Goal: Communication & Community: Share content

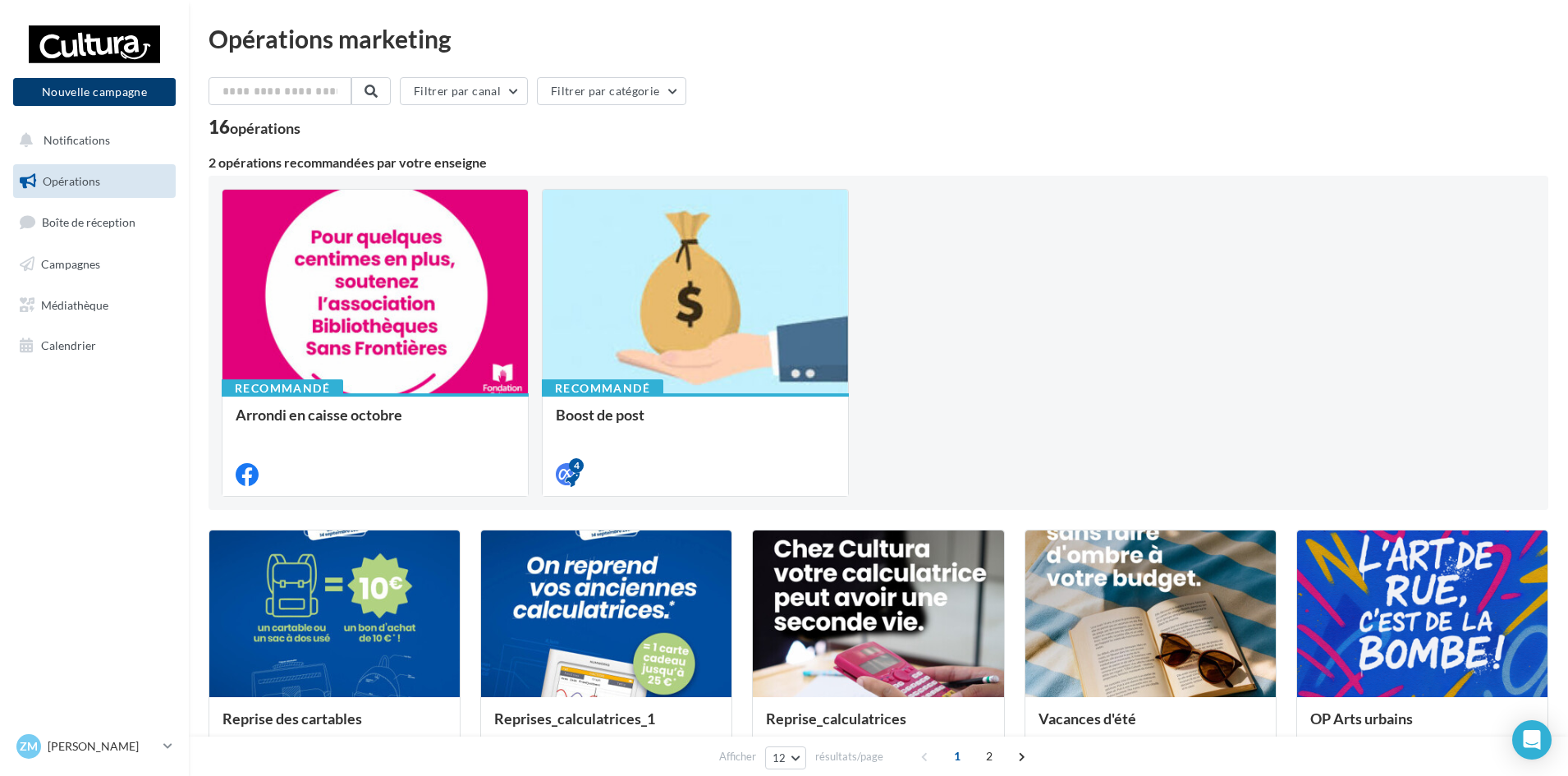
click at [133, 83] on button "Nouvelle campagne" at bounding box center [94, 92] width 162 height 28
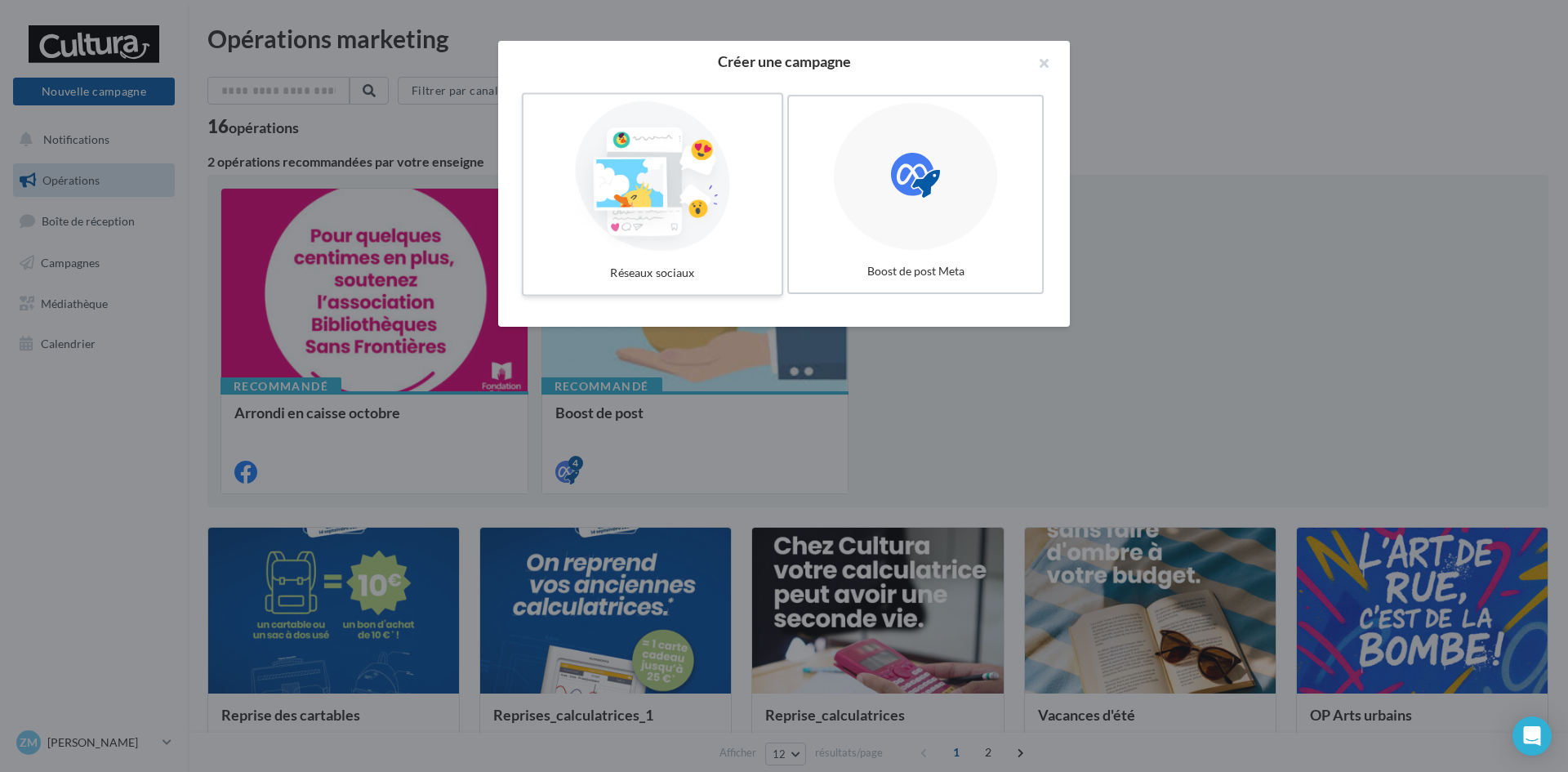
click at [666, 218] on div at bounding box center [653, 176] width 245 height 150
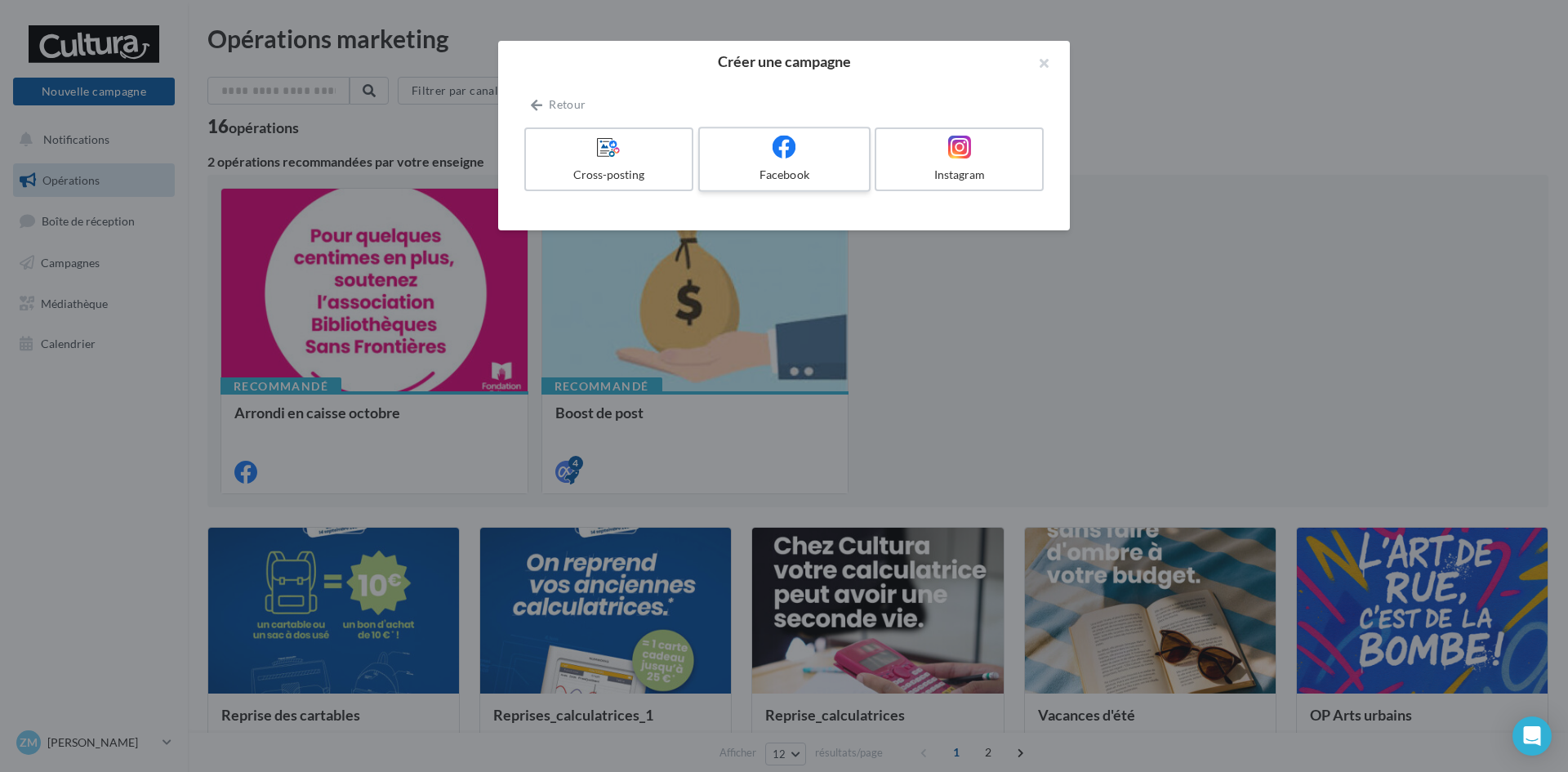
click at [817, 166] on div "Facebook" at bounding box center [784, 174] width 155 height 17
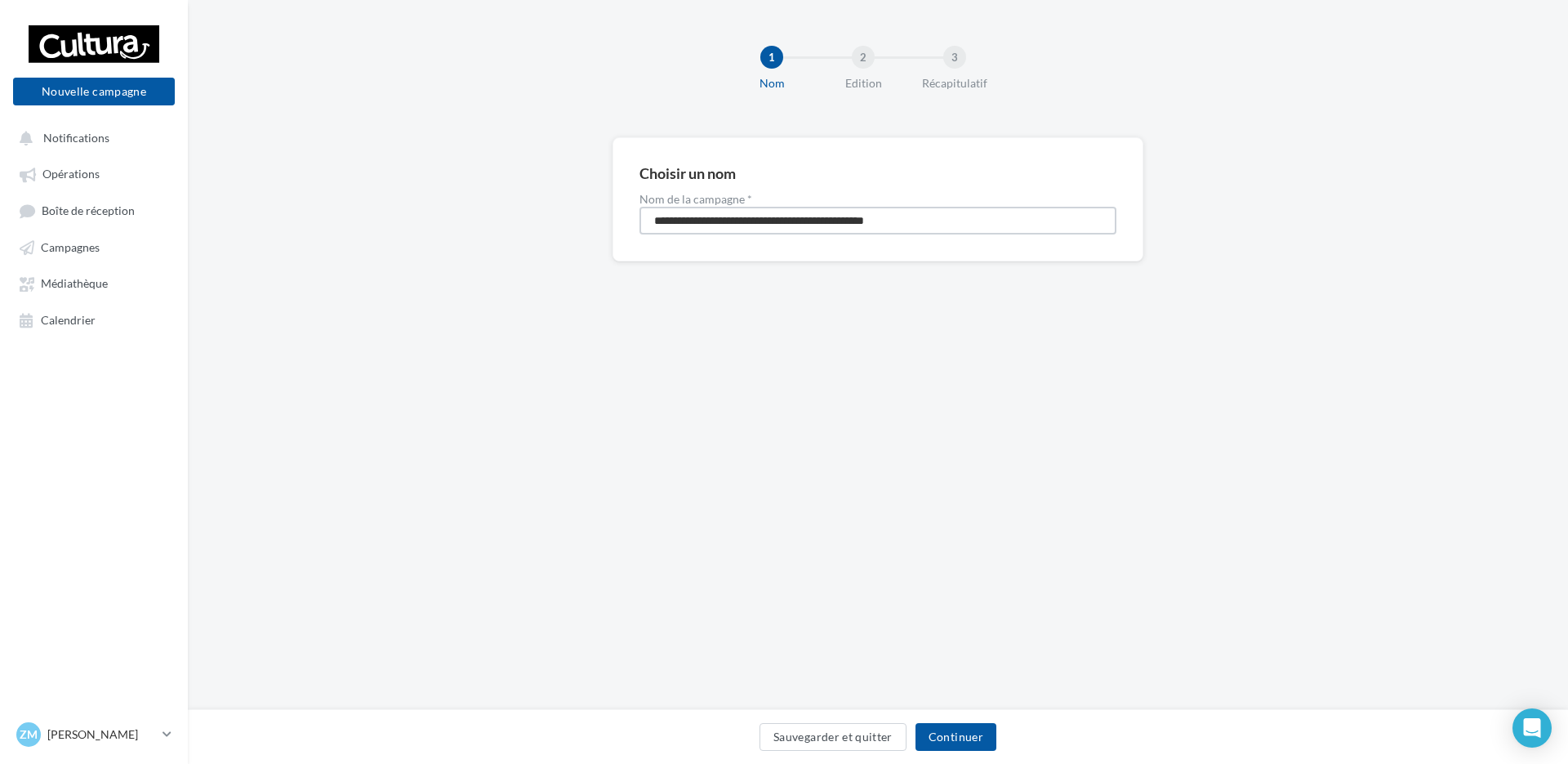
drag, startPoint x: 964, startPoint y: 218, endPoint x: 274, endPoint y: 210, distance: 690.0
click at [274, 210] on div "**********" at bounding box center [878, 225] width 1380 height 176
type input "**********"
click at [953, 742] on button "Continuer" at bounding box center [956, 737] width 81 height 28
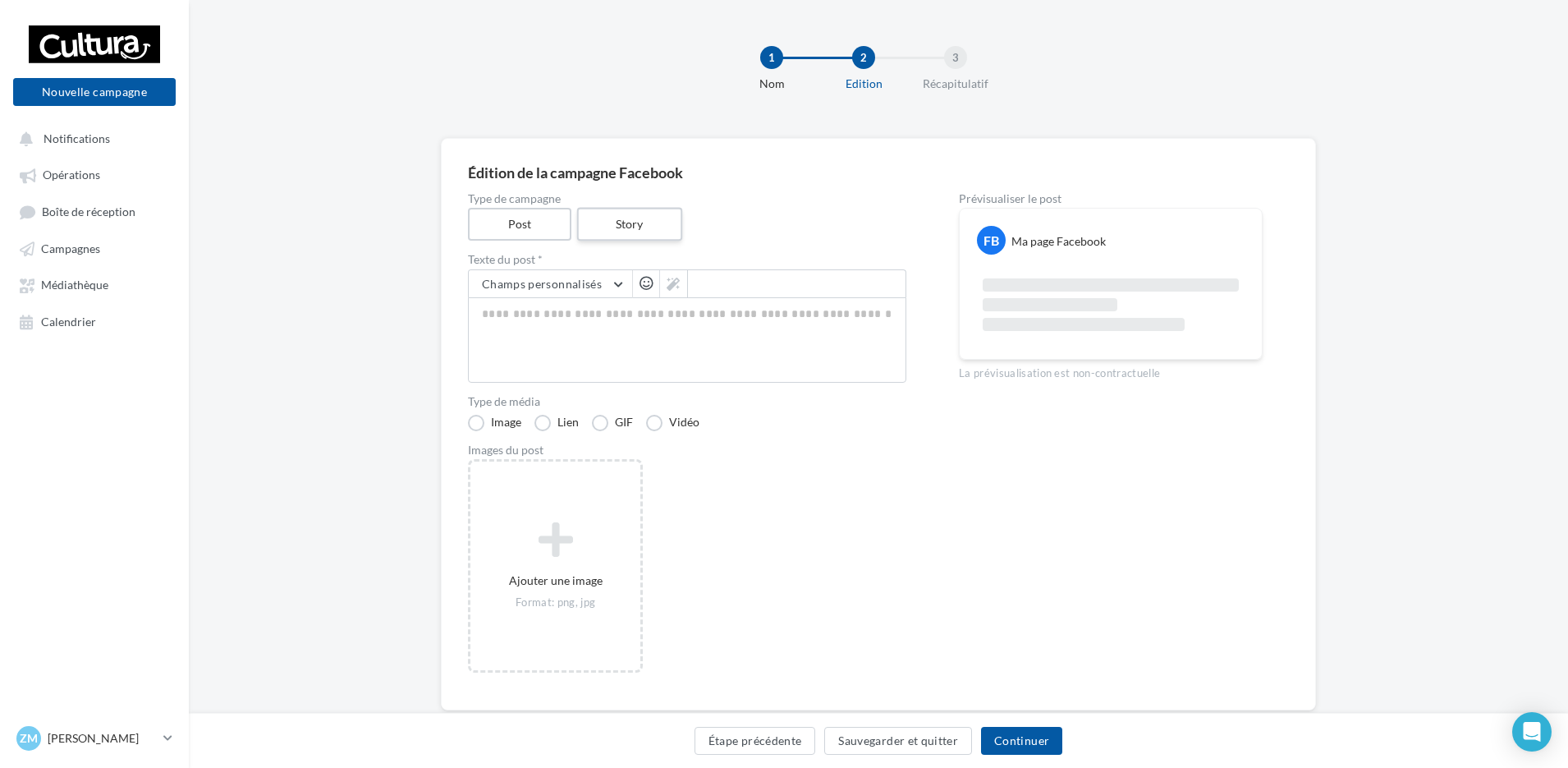
click at [626, 225] on label "Story" at bounding box center [628, 224] width 105 height 33
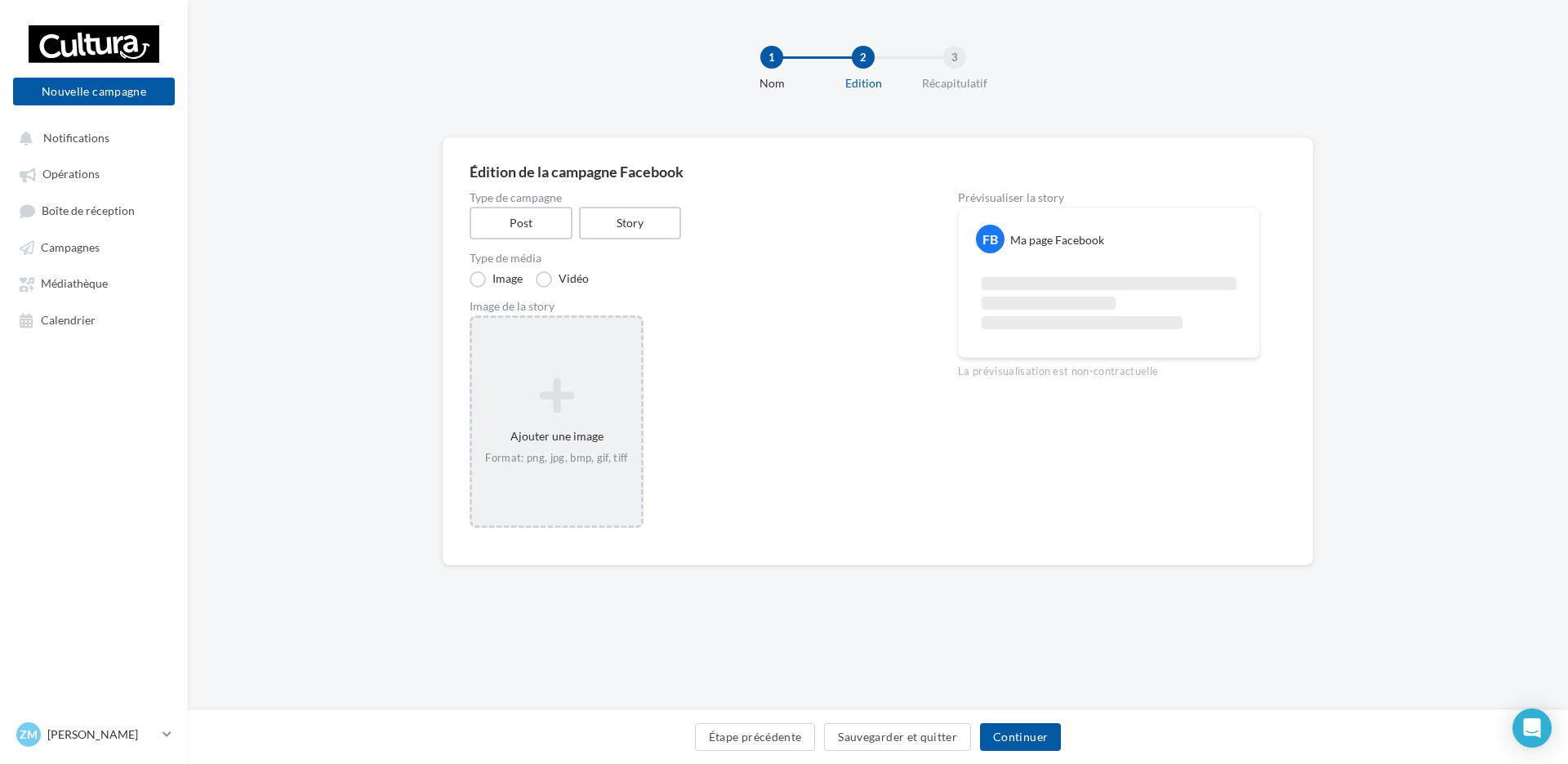
click at [575, 416] on div "Ajouter une image Format: png, jpg, bmp, gif, tiff" at bounding box center [557, 420] width 169 height 104
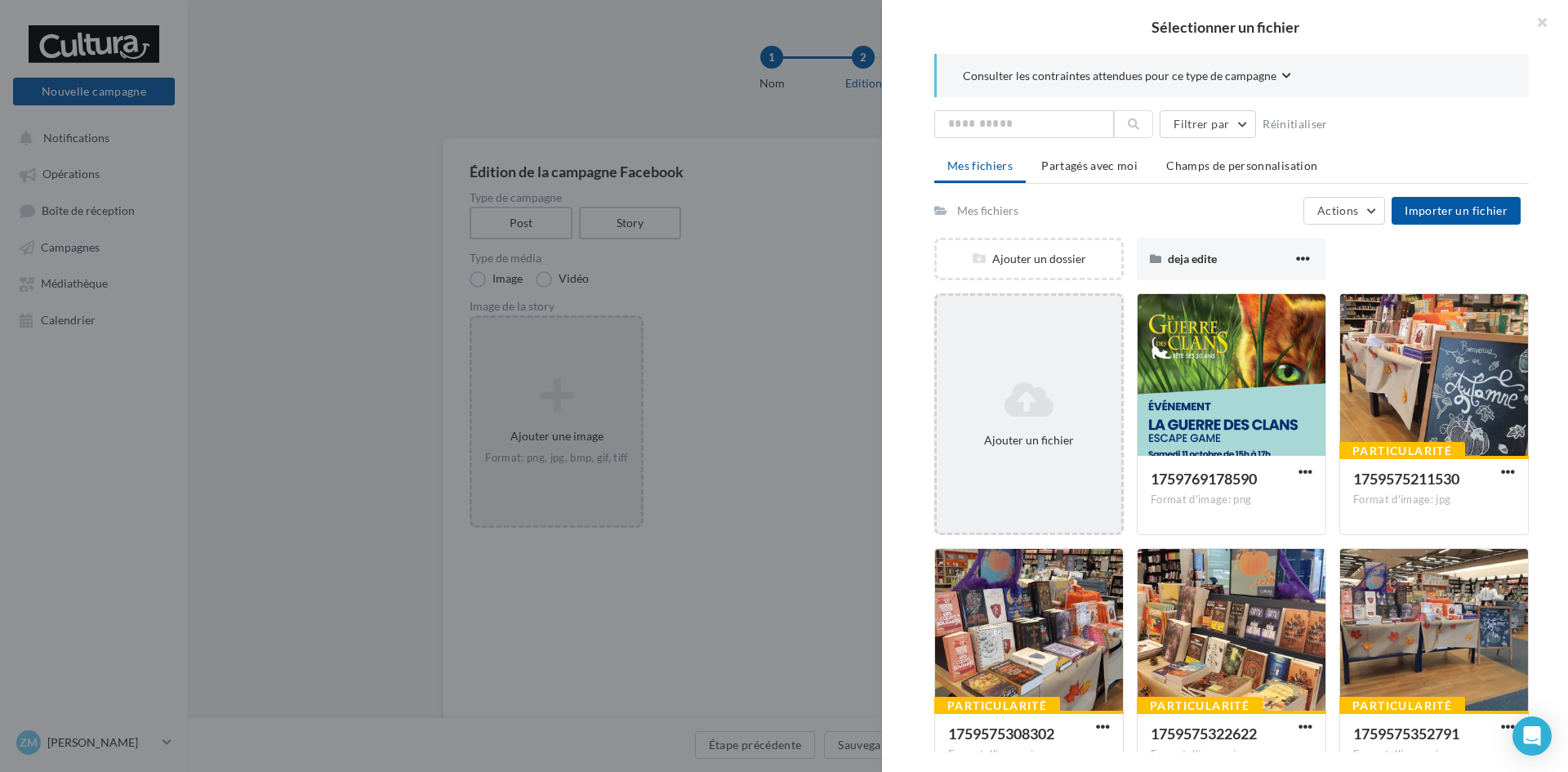
click at [1026, 408] on icon at bounding box center [1029, 399] width 171 height 39
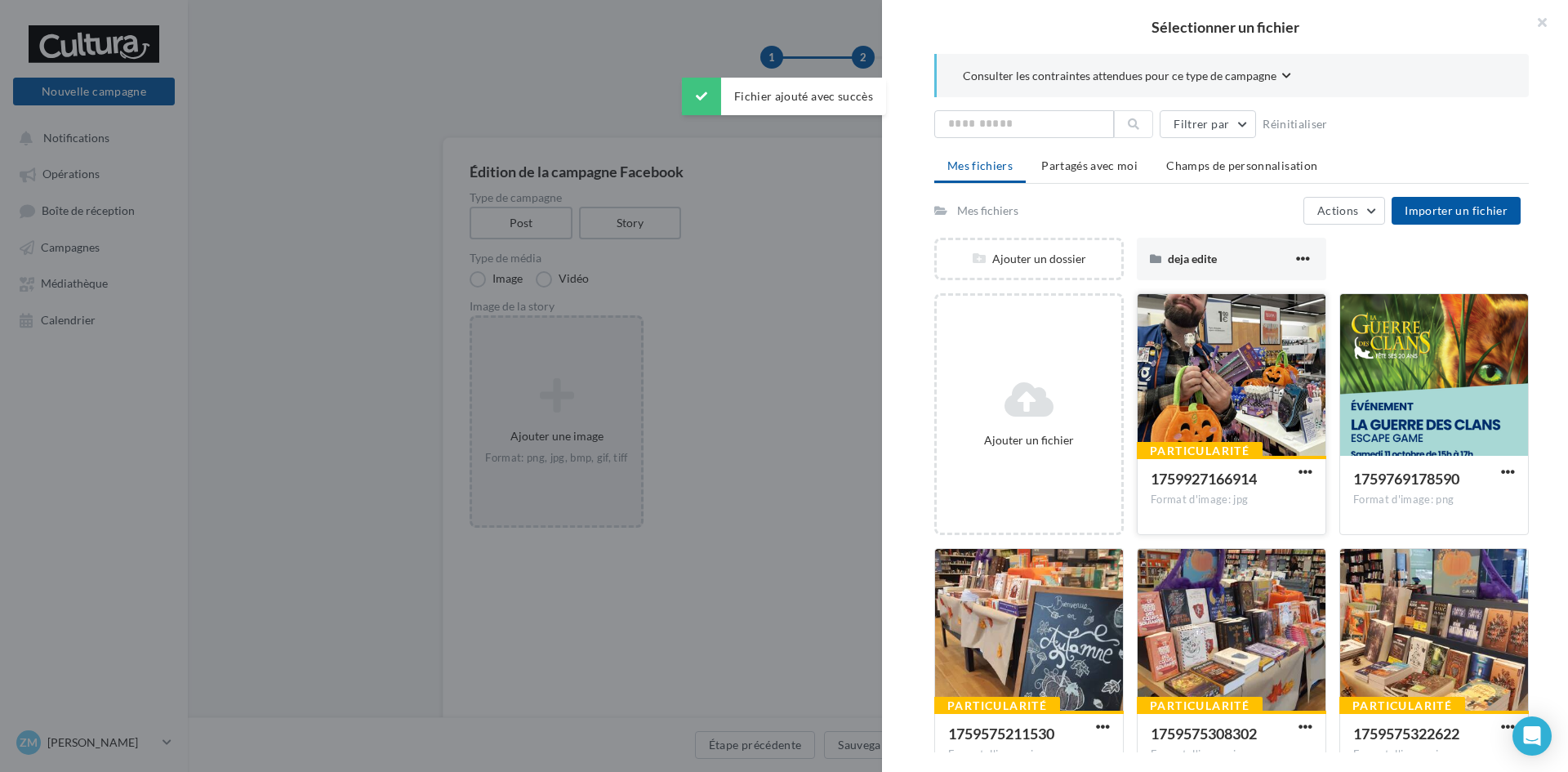
click at [1213, 384] on div at bounding box center [1231, 376] width 188 height 164
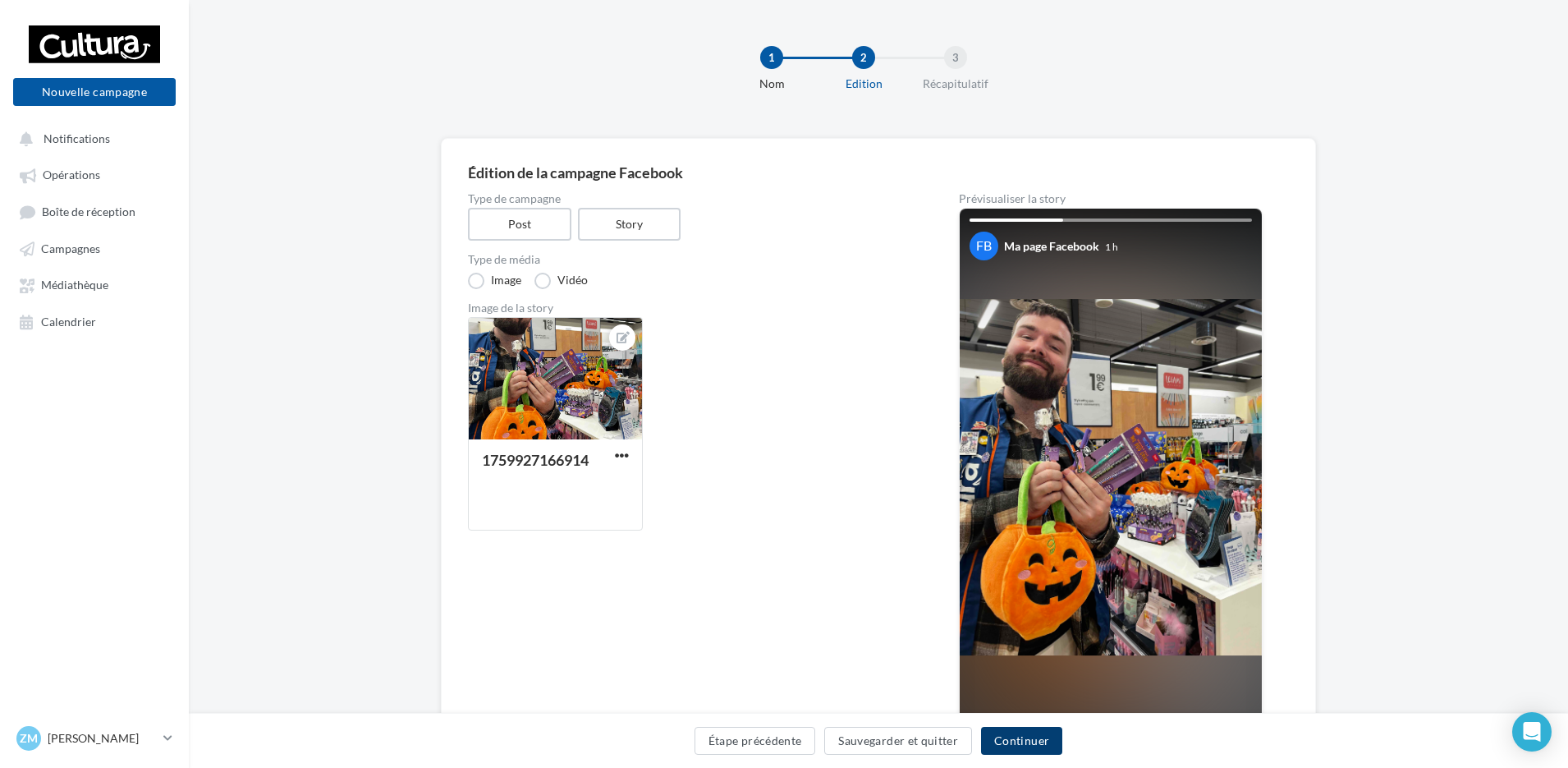
click at [1029, 745] on button "Continuer" at bounding box center [1021, 741] width 81 height 28
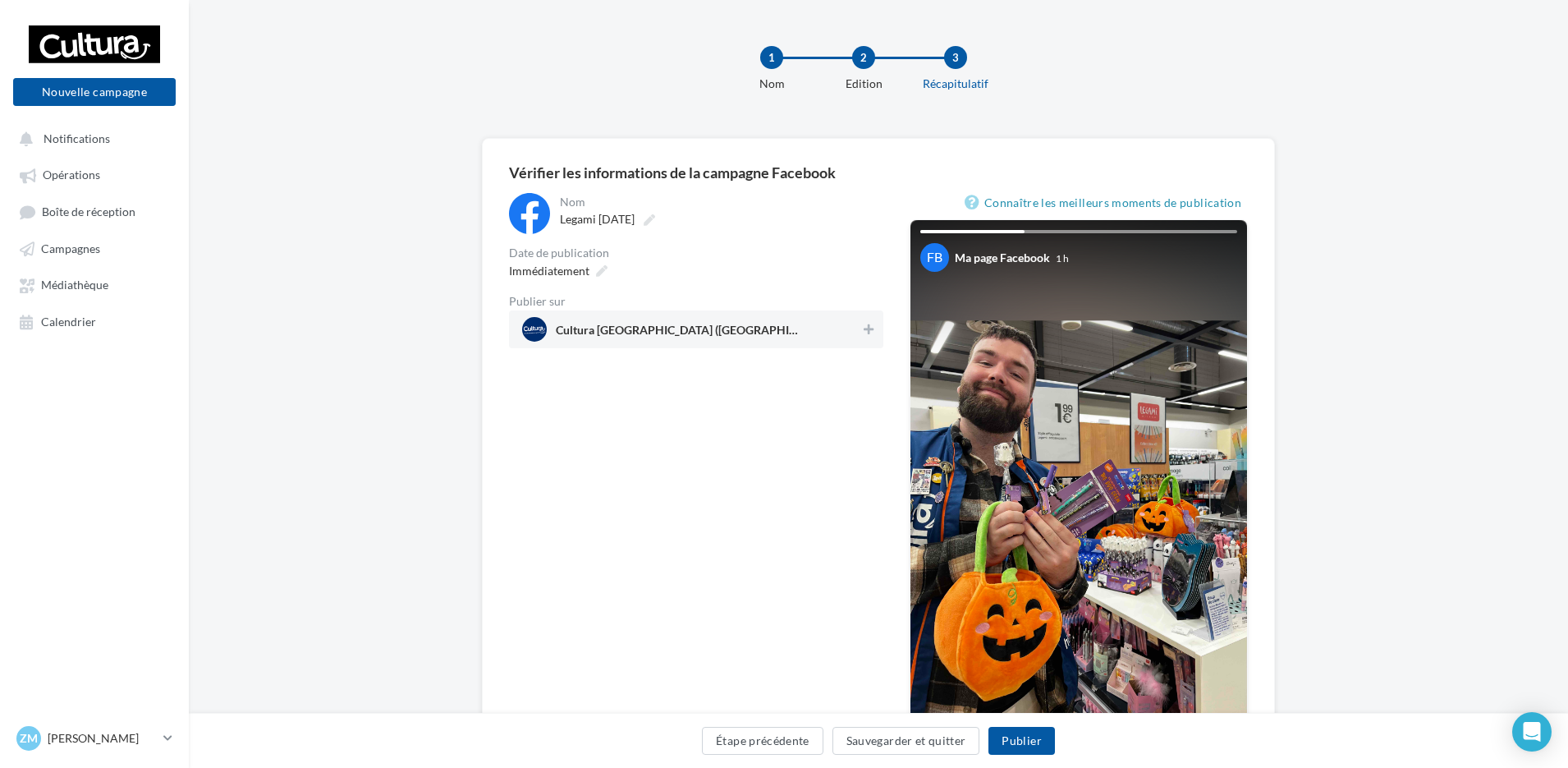
click at [866, 56] on div "2" at bounding box center [864, 58] width 23 height 23
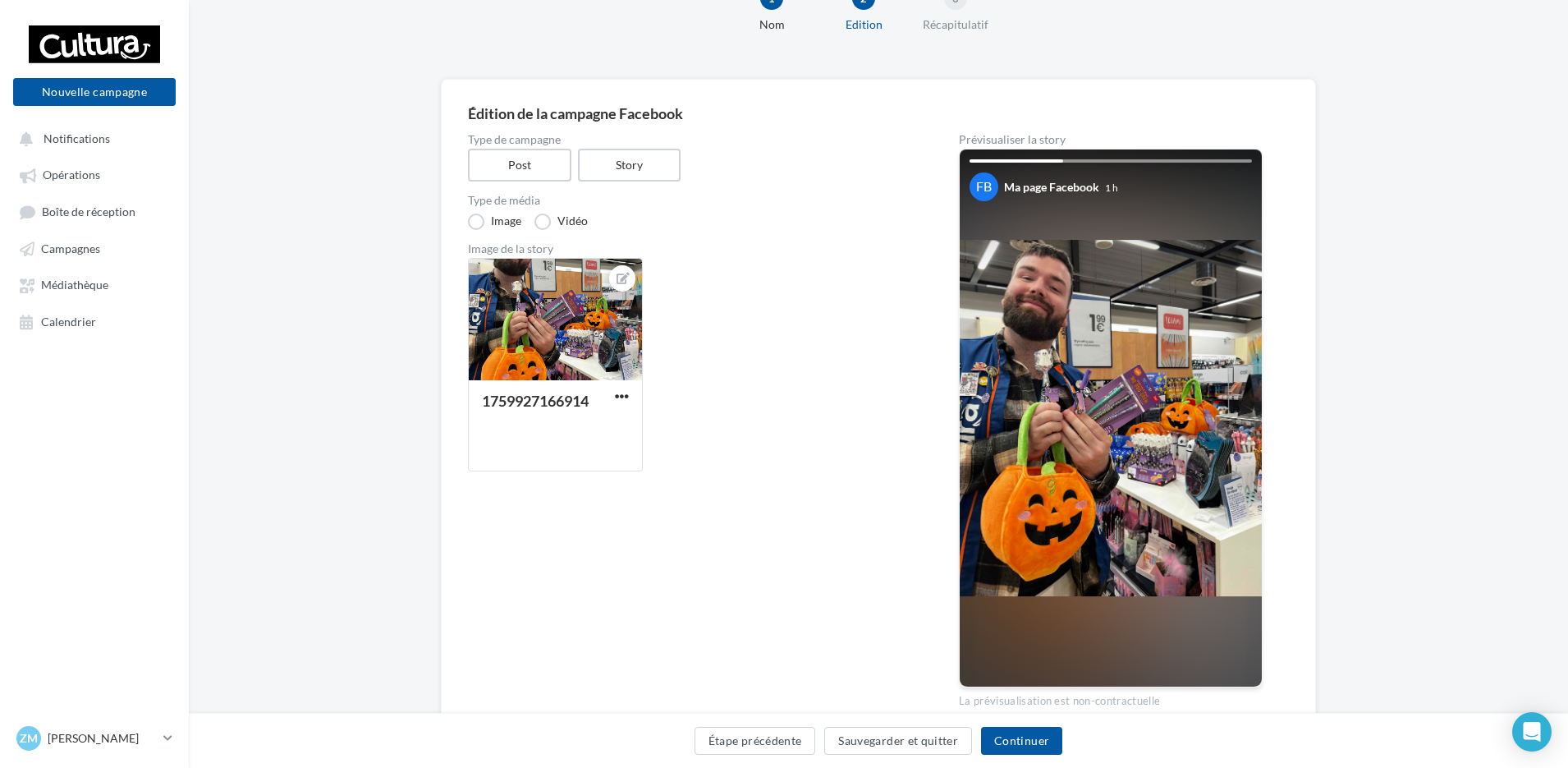
scroll to position [137, 0]
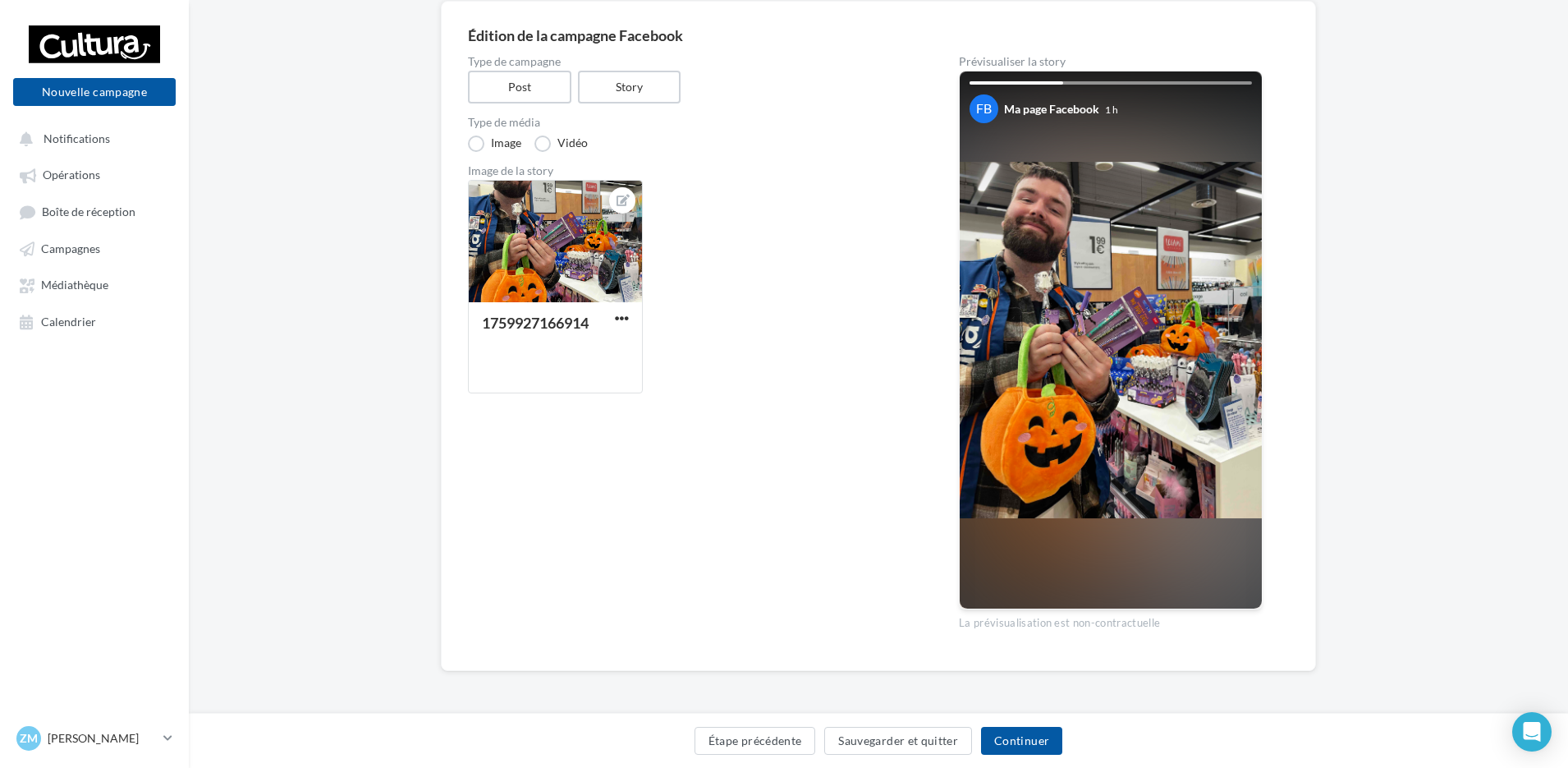
click at [1087, 622] on div "La prévisualisation est non-contractuelle" at bounding box center [1110, 620] width 304 height 22
click at [1177, 621] on div "La prévisualisation est non-contractuelle" at bounding box center [1110, 620] width 304 height 22
click at [1098, 225] on img at bounding box center [1110, 339] width 302 height 356
click at [1093, 322] on img at bounding box center [1110, 339] width 302 height 356
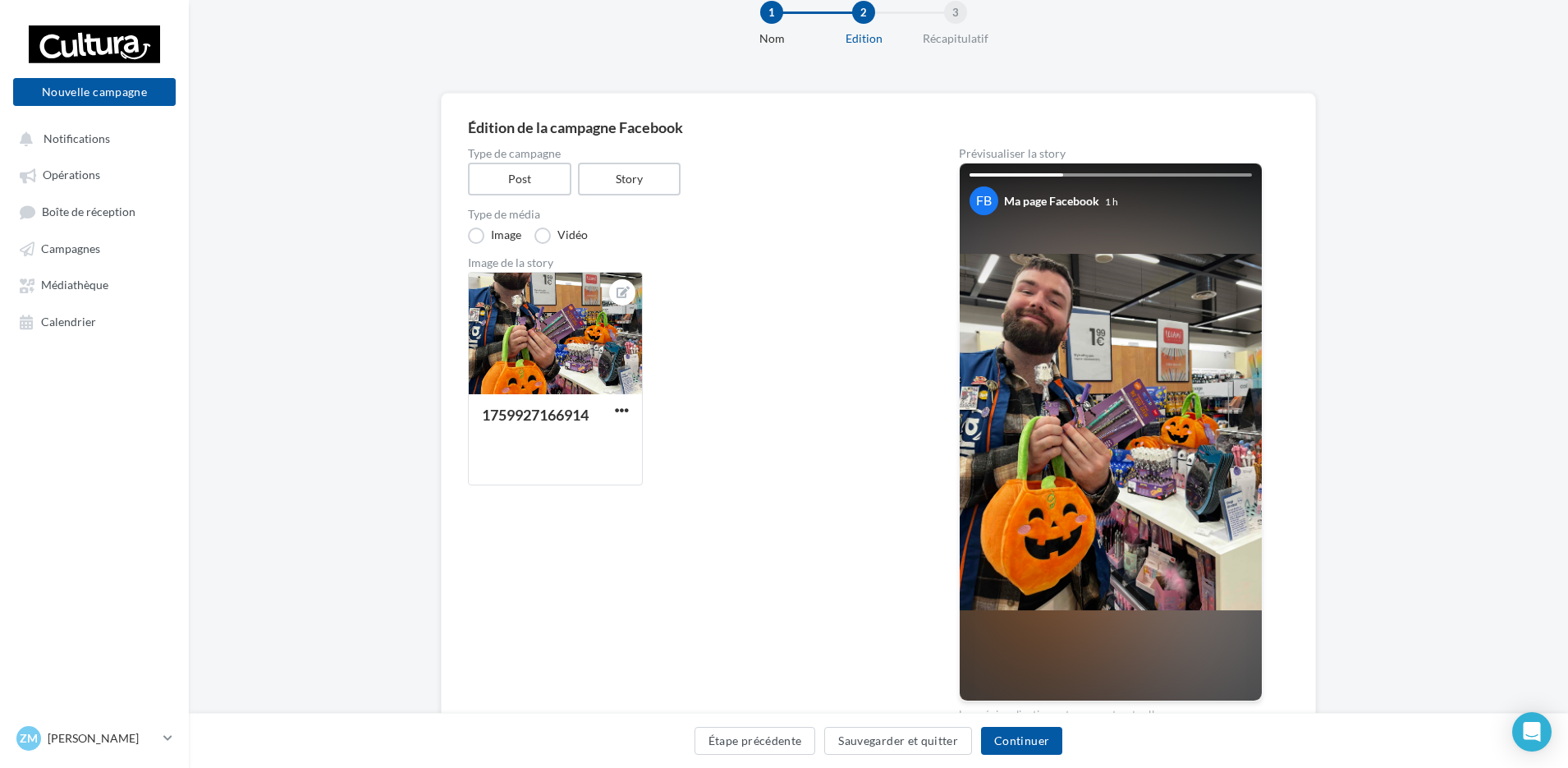
scroll to position [82, 0]
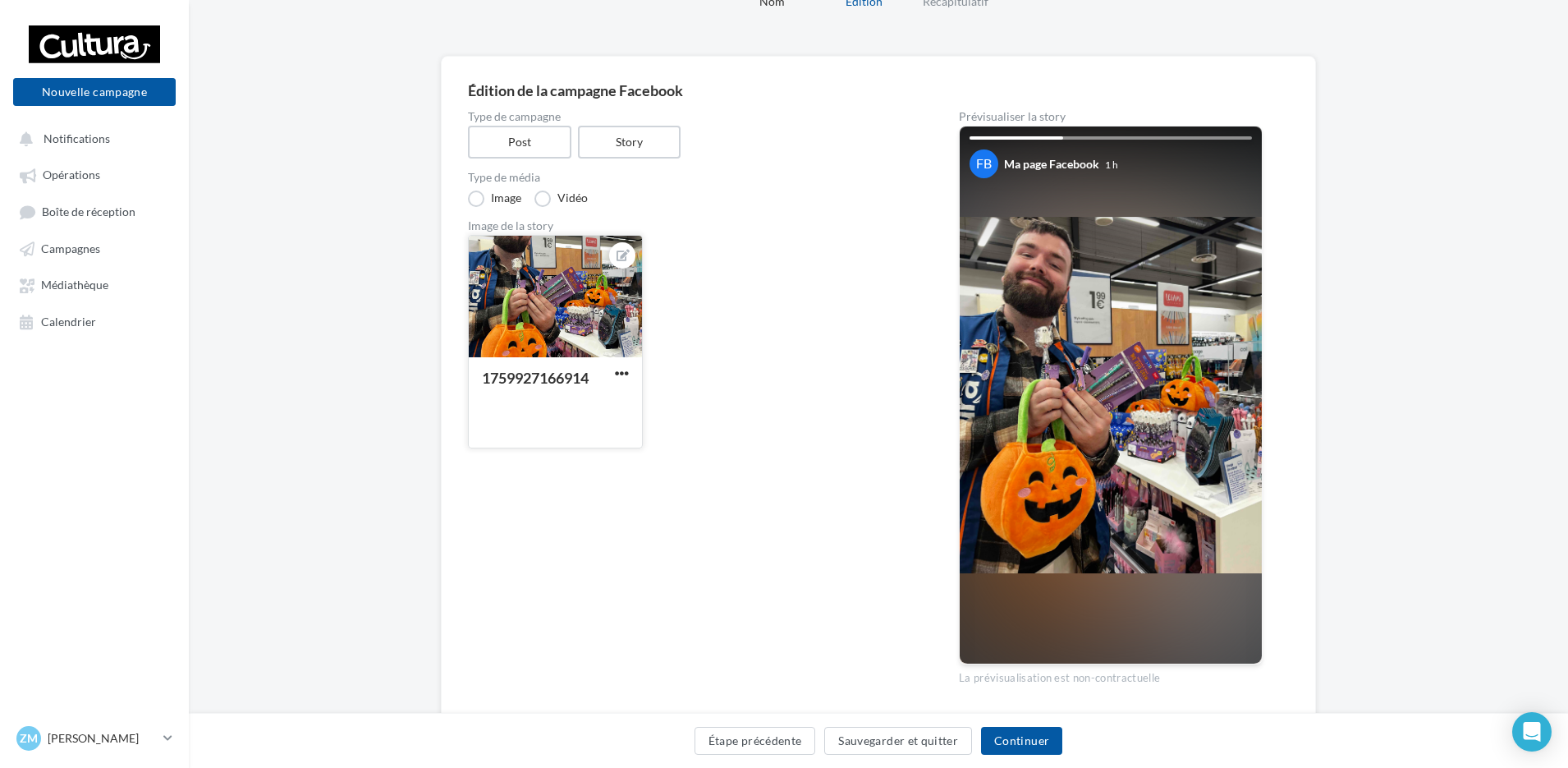
click at [631, 369] on button "button" at bounding box center [621, 374] width 21 height 17
click at [845, 288] on div "1759927166914 Remplacer l'image Ouvrir l'éditeur d'image Supprimer" at bounding box center [694, 348] width 452 height 227
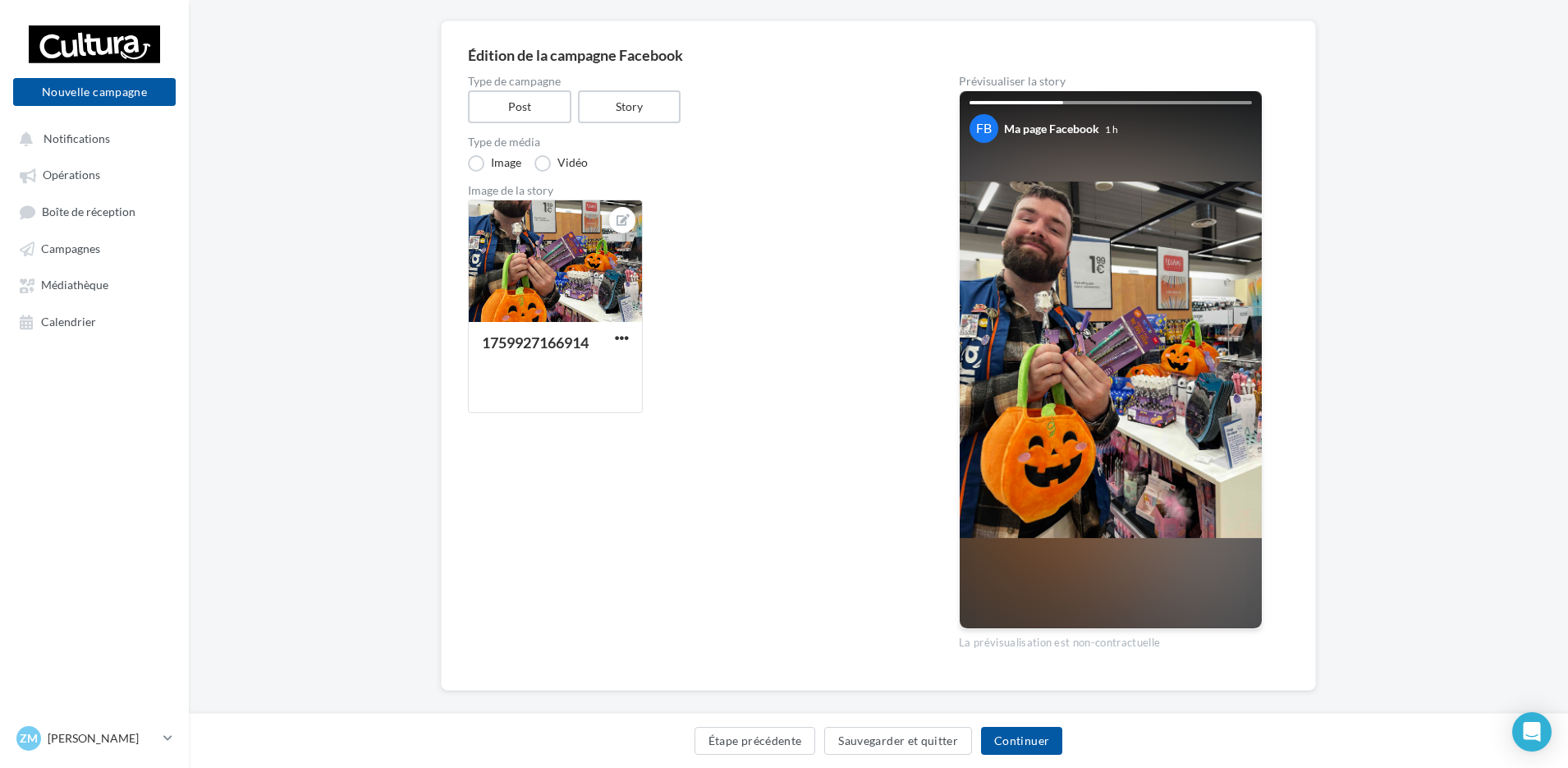
scroll to position [137, 0]
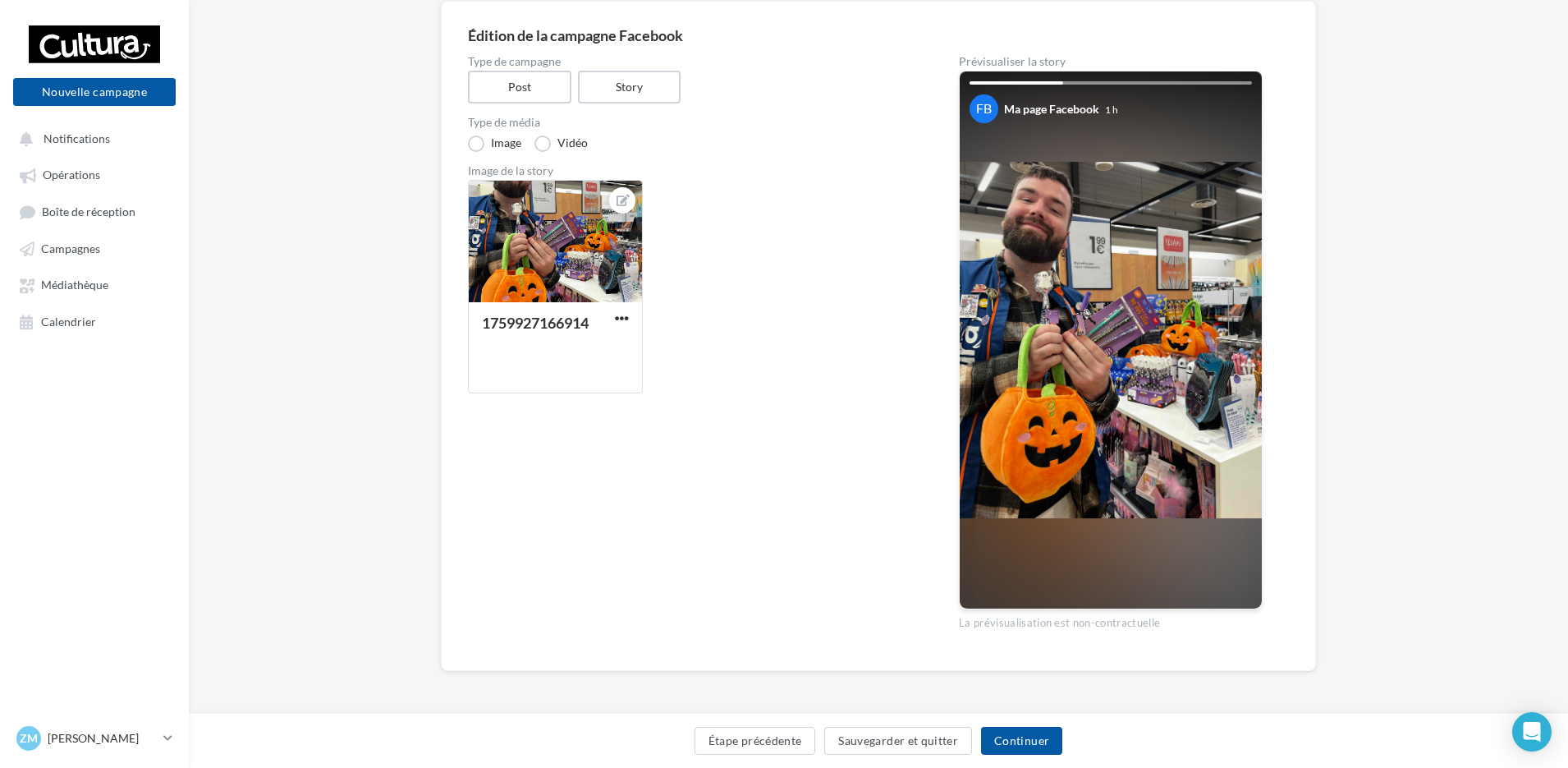
click at [1117, 621] on div "La prévisualisation est non-contractuelle" at bounding box center [1110, 620] width 304 height 22
click at [1126, 431] on img at bounding box center [1110, 339] width 302 height 356
click at [1115, 460] on img at bounding box center [1110, 339] width 302 height 356
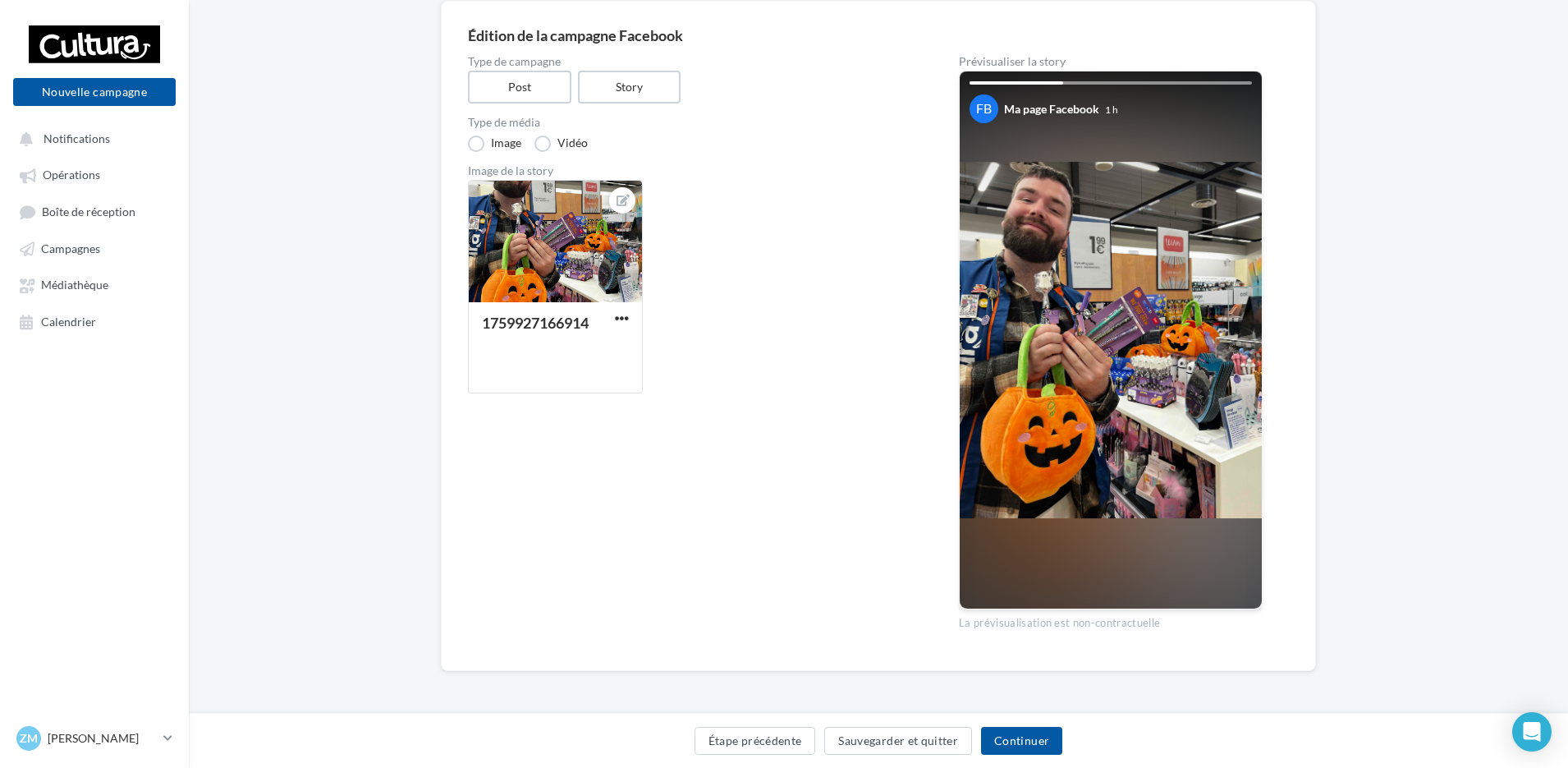
click at [1115, 460] on img at bounding box center [1110, 339] width 302 height 356
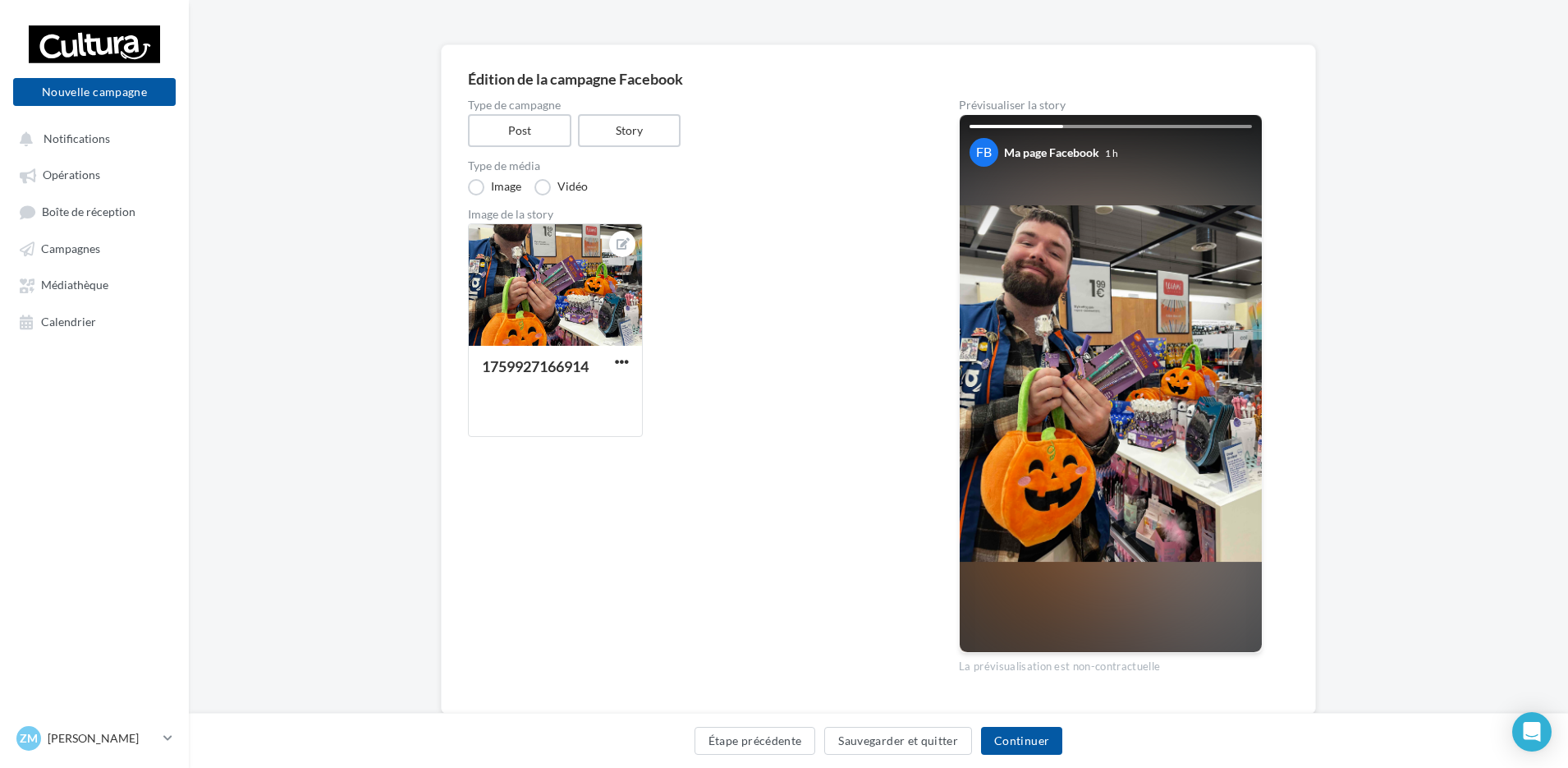
scroll to position [55, 0]
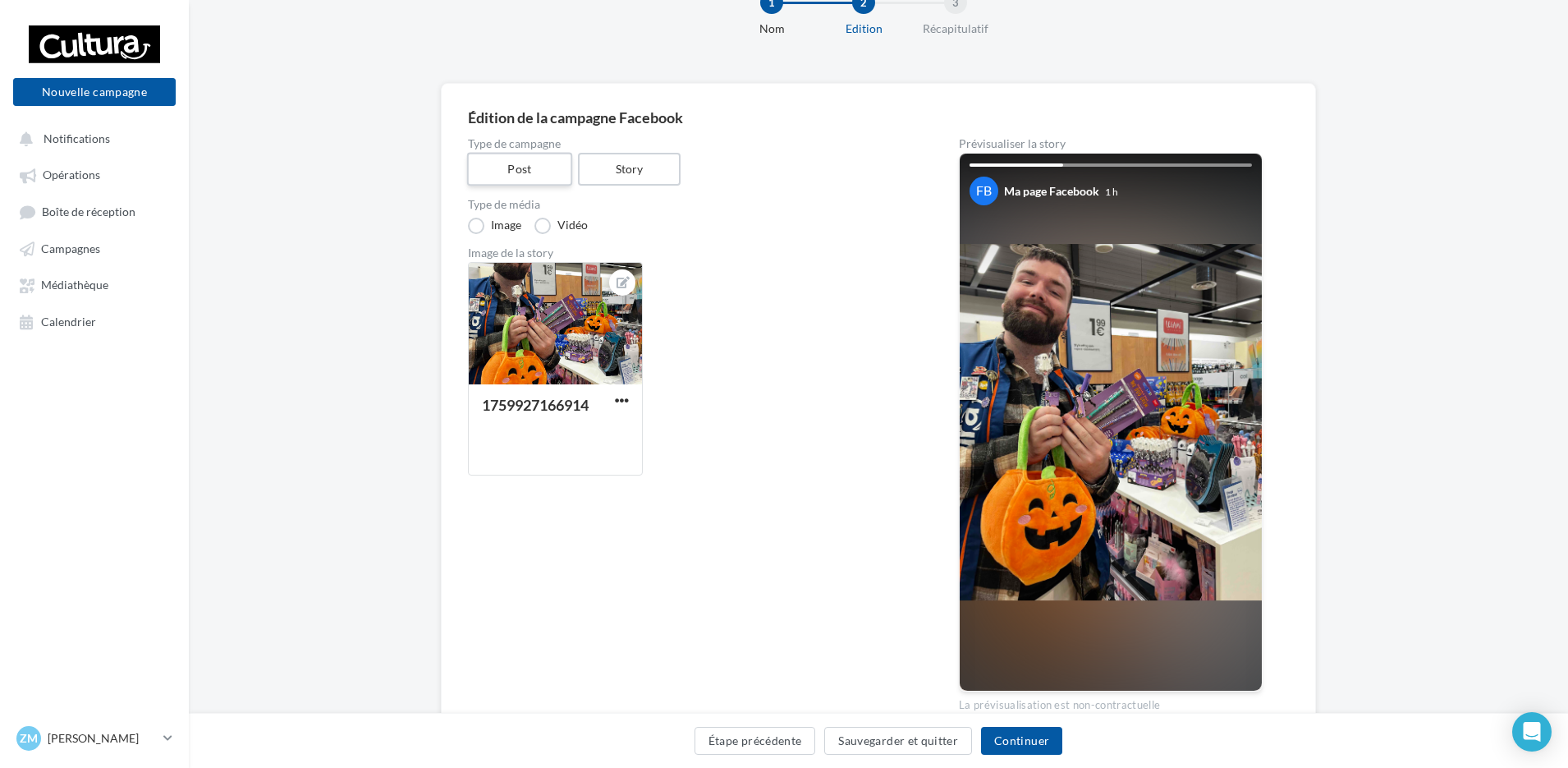
click at [533, 165] on label "Post" at bounding box center [519, 169] width 105 height 33
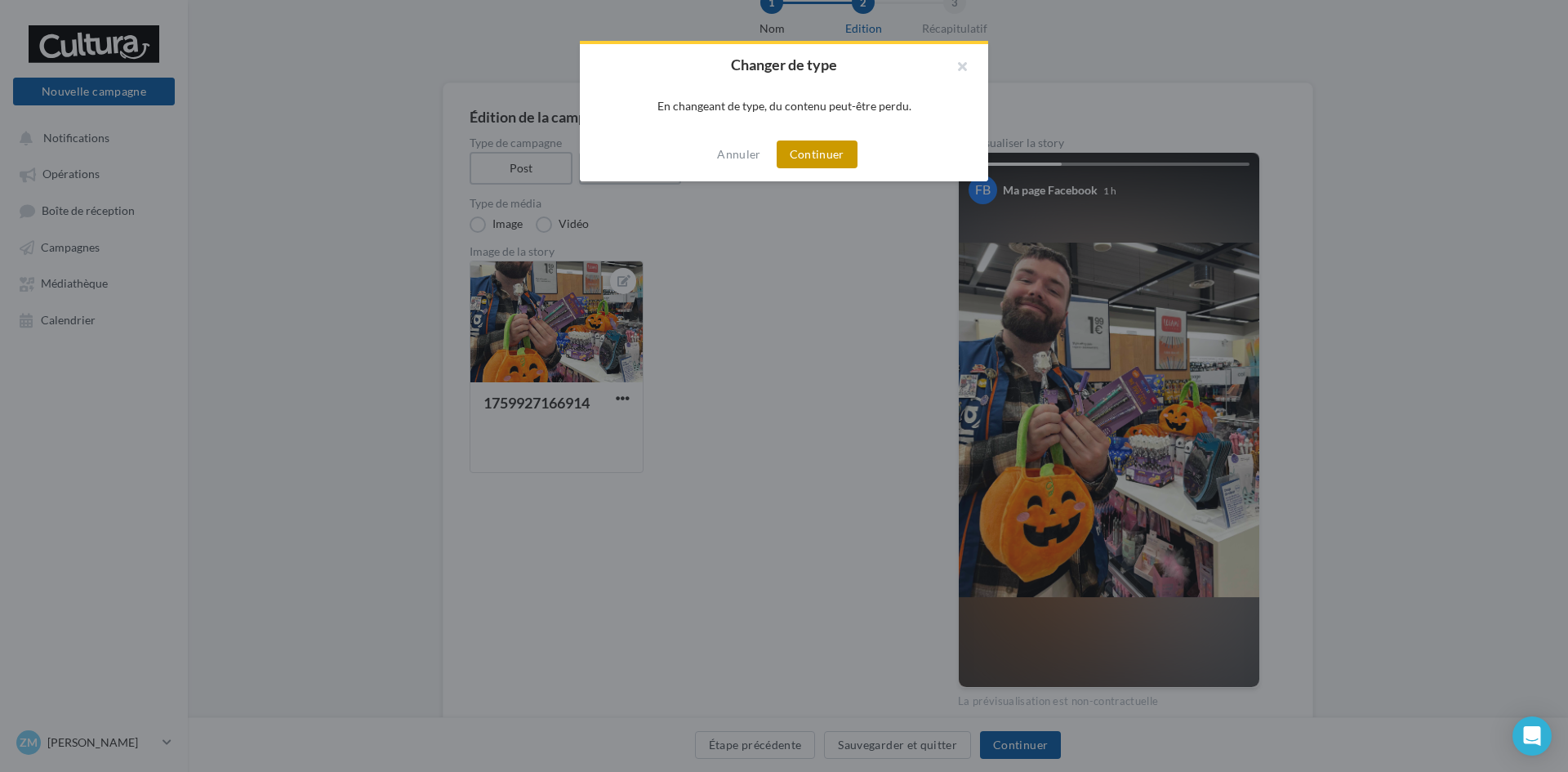
click at [797, 154] on button "Continuer" at bounding box center [817, 154] width 81 height 28
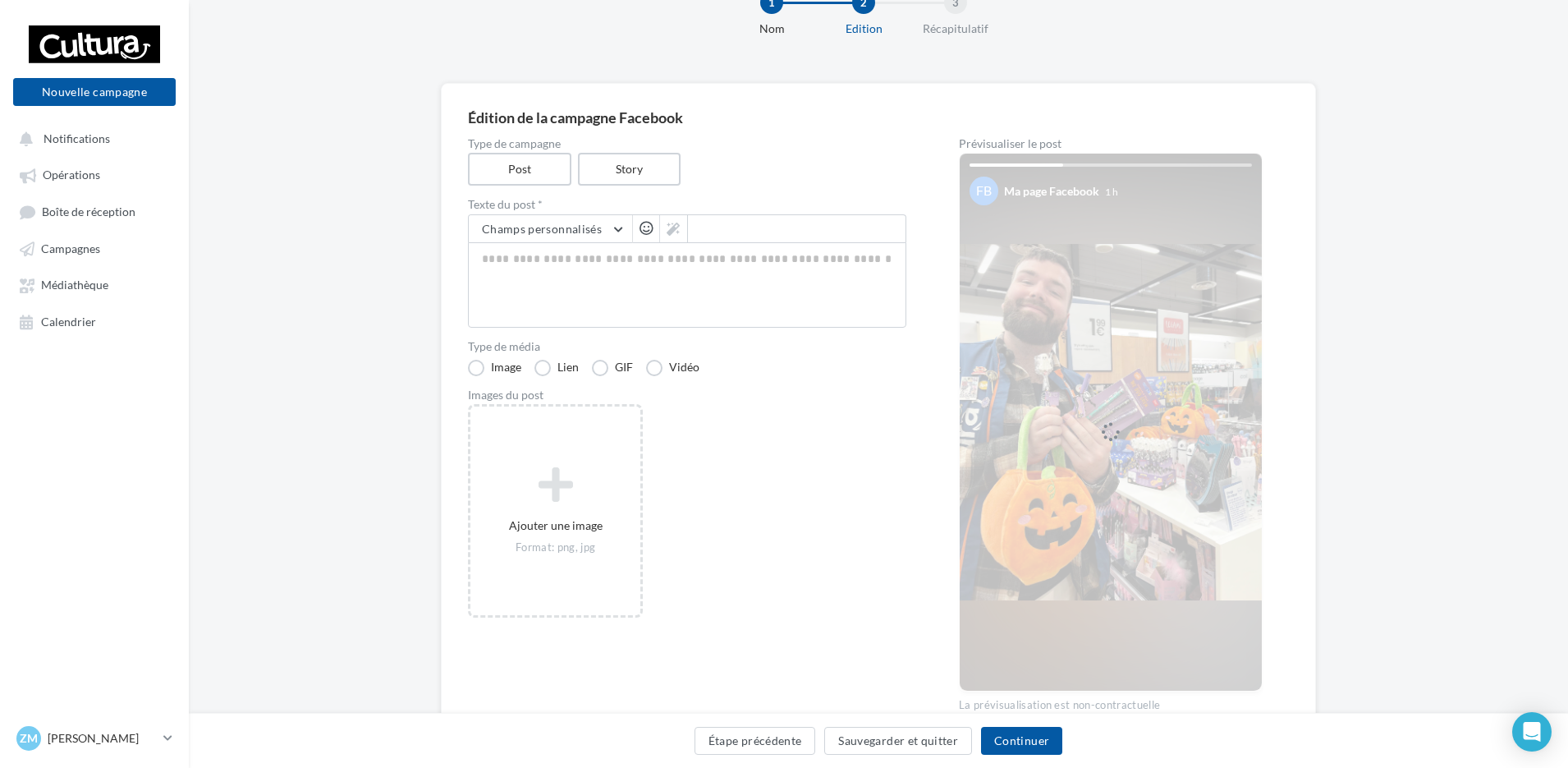
scroll to position [39, 0]
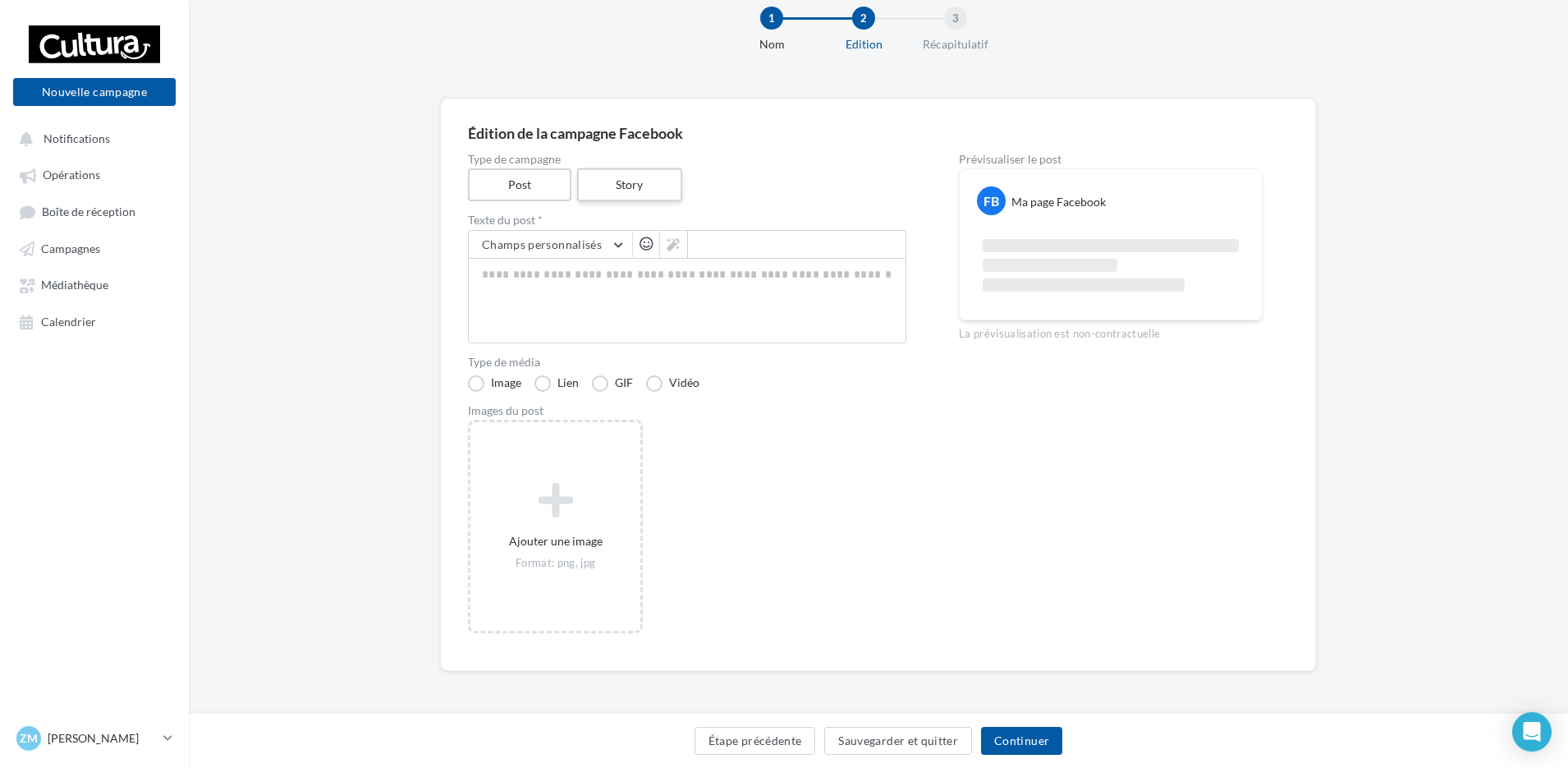
click at [639, 187] on label "Story" at bounding box center [628, 185] width 105 height 33
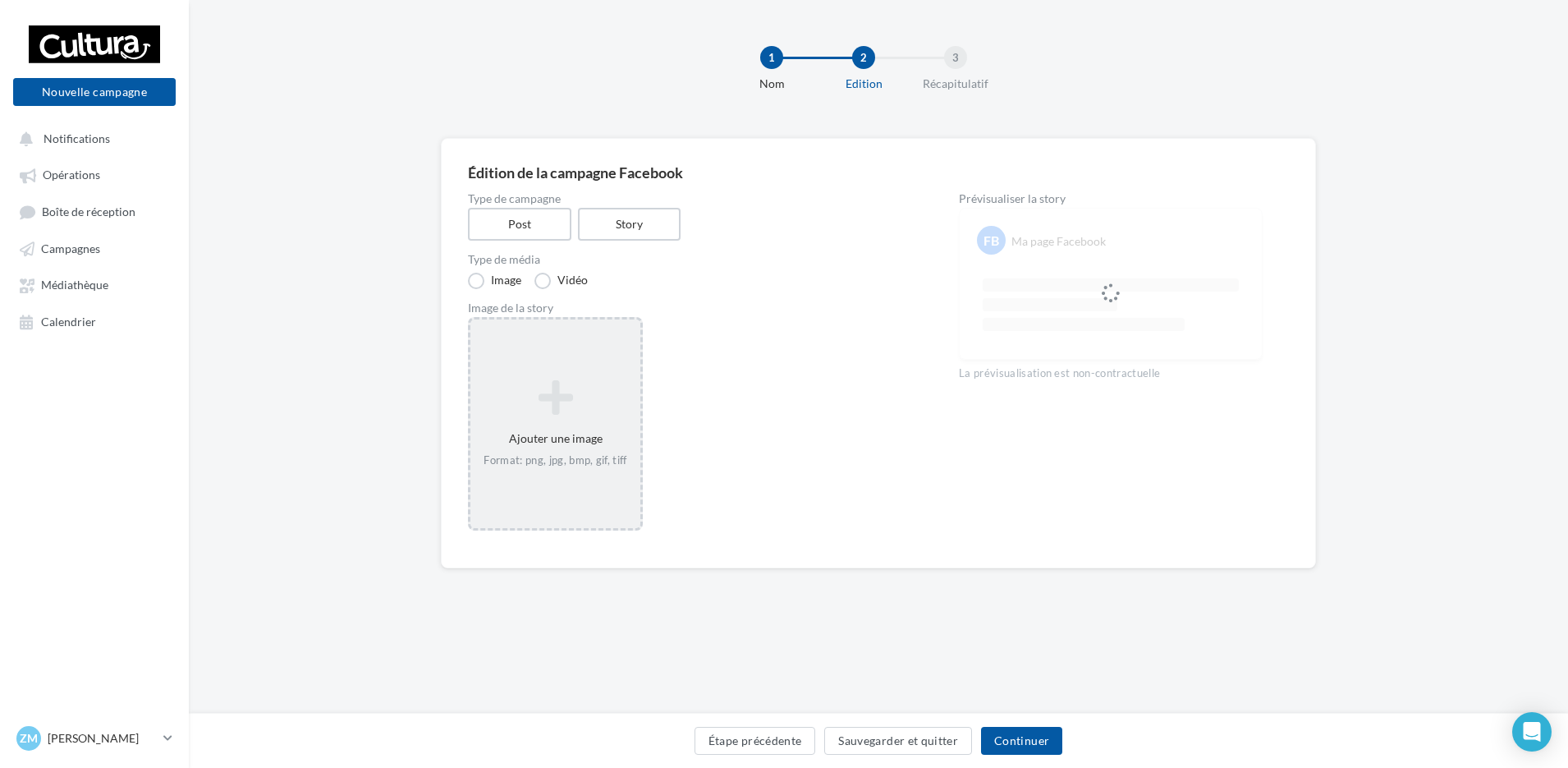
click at [567, 415] on icon at bounding box center [556, 397] width 157 height 39
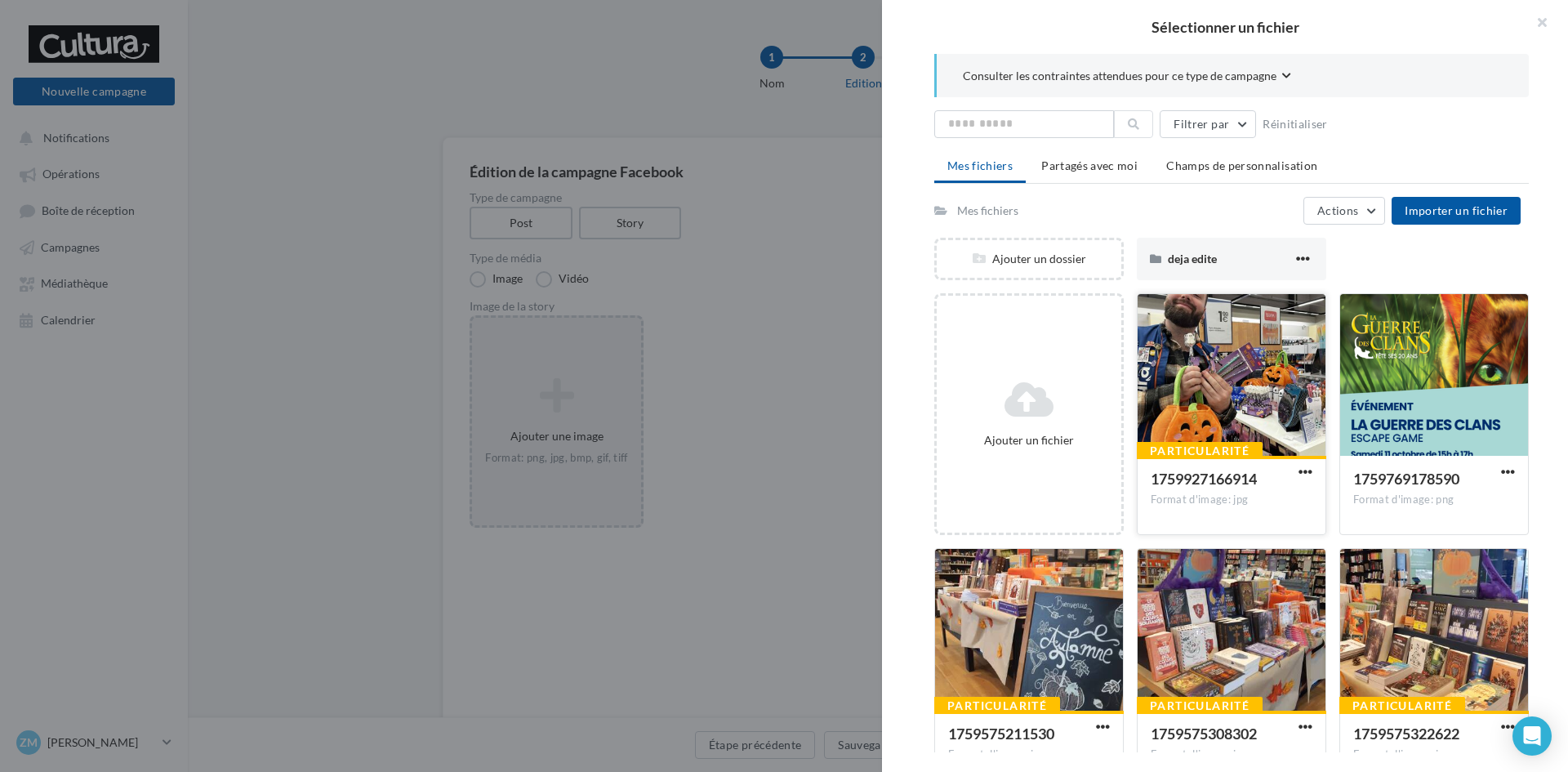
click at [1208, 405] on div at bounding box center [1231, 376] width 188 height 164
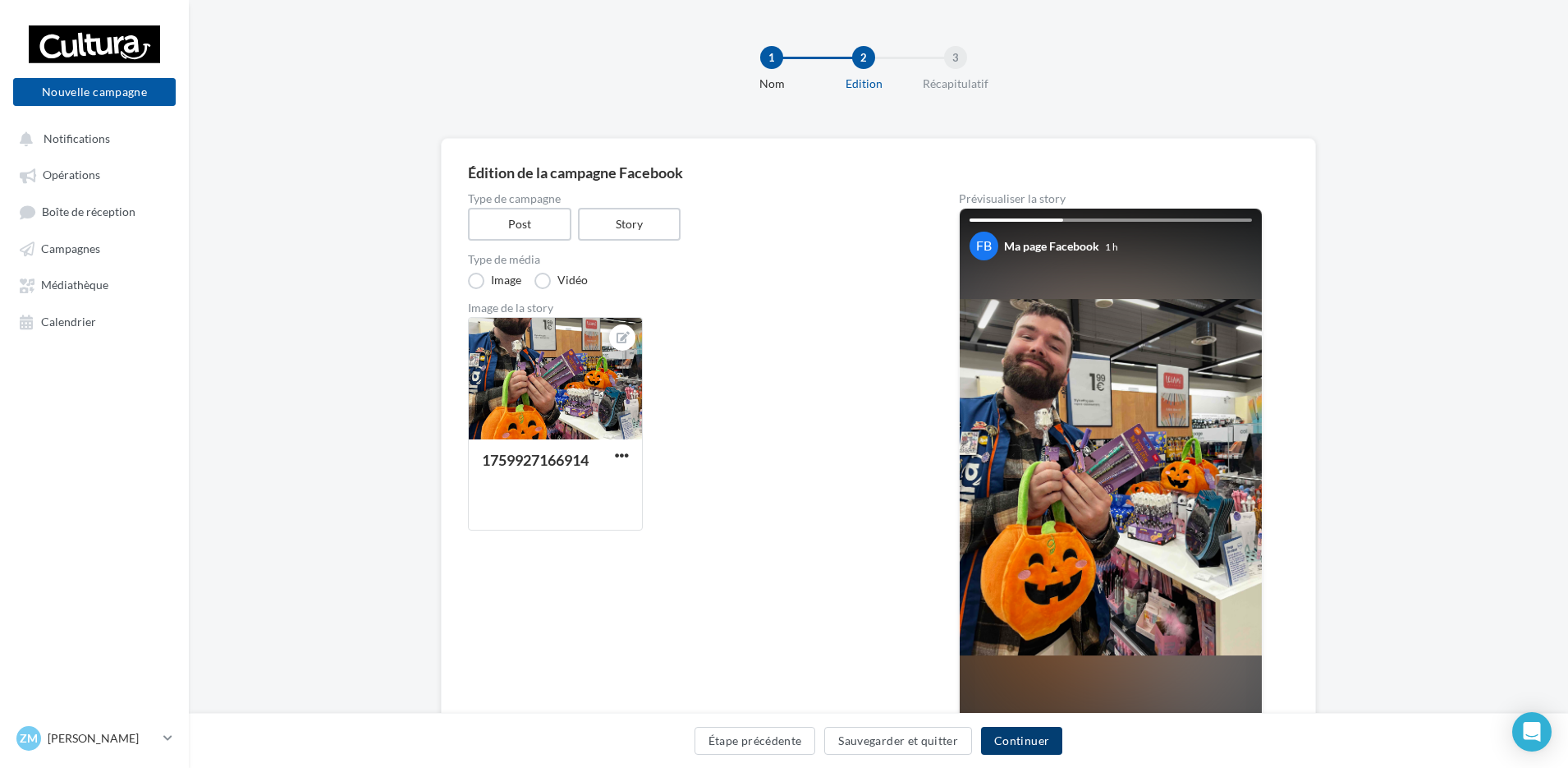
click at [1016, 747] on button "Continuer" at bounding box center [1021, 741] width 81 height 28
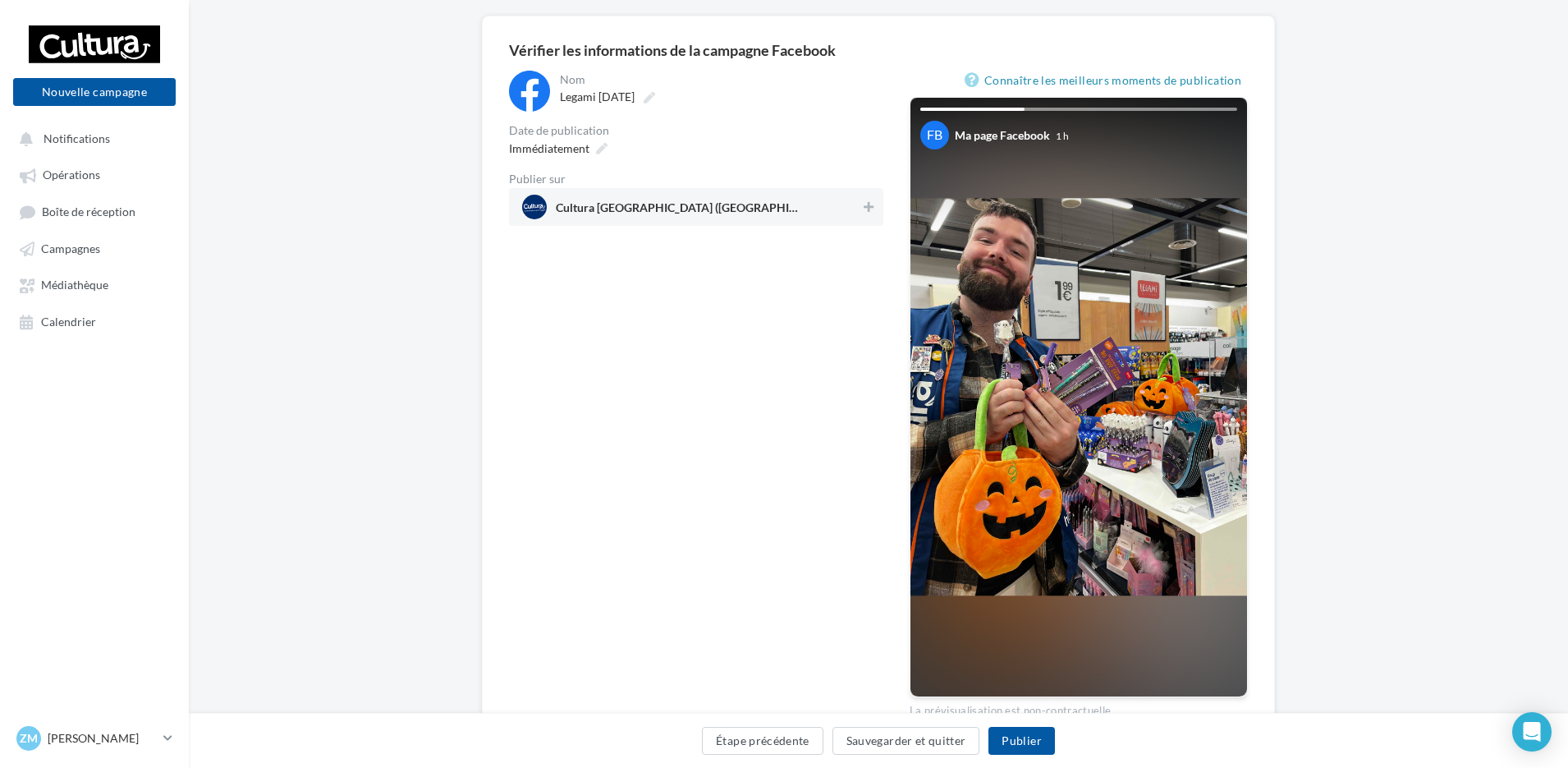
scroll to position [82, 0]
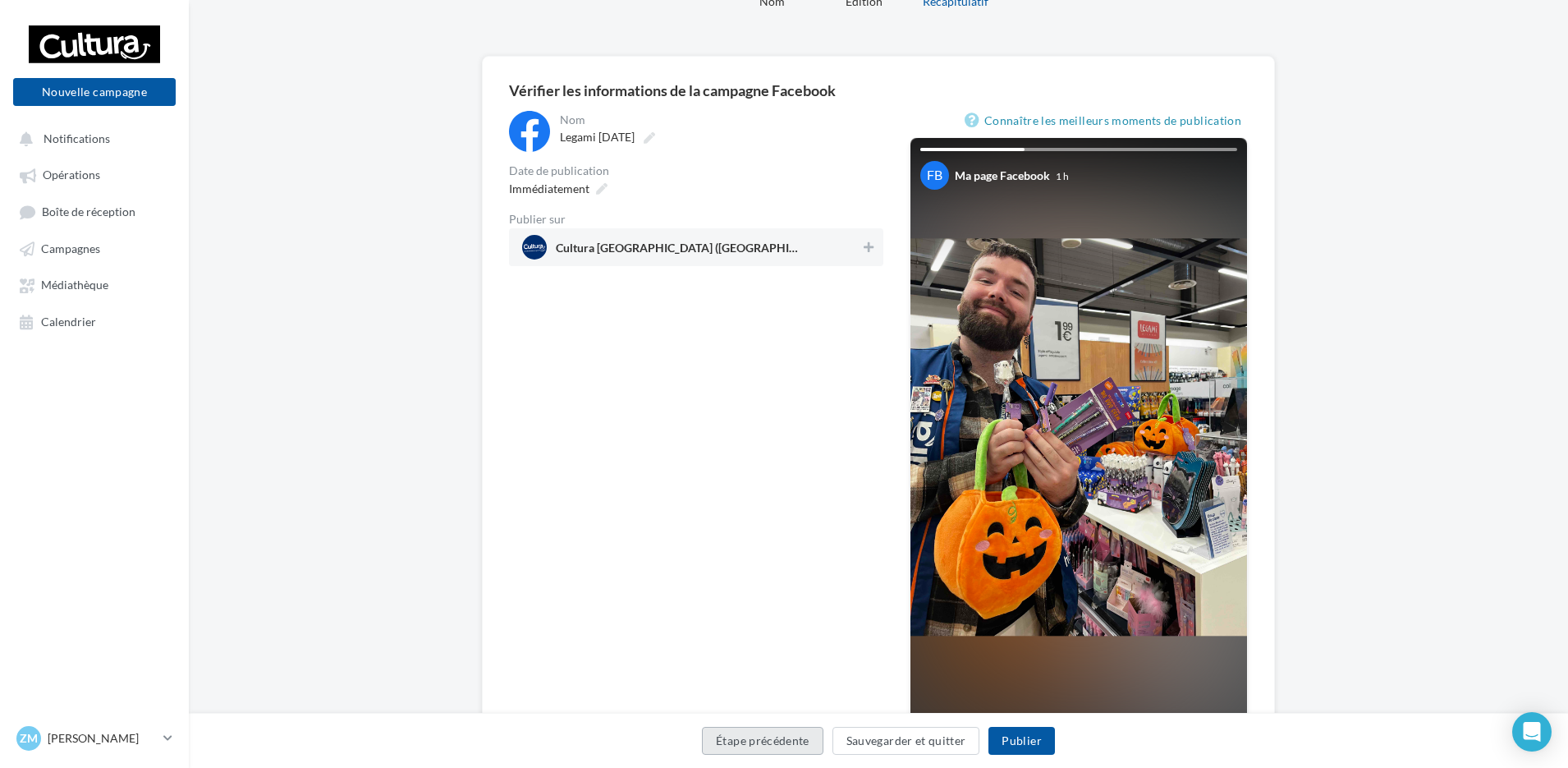
click at [772, 746] on button "Étape précédente" at bounding box center [763, 741] width 121 height 28
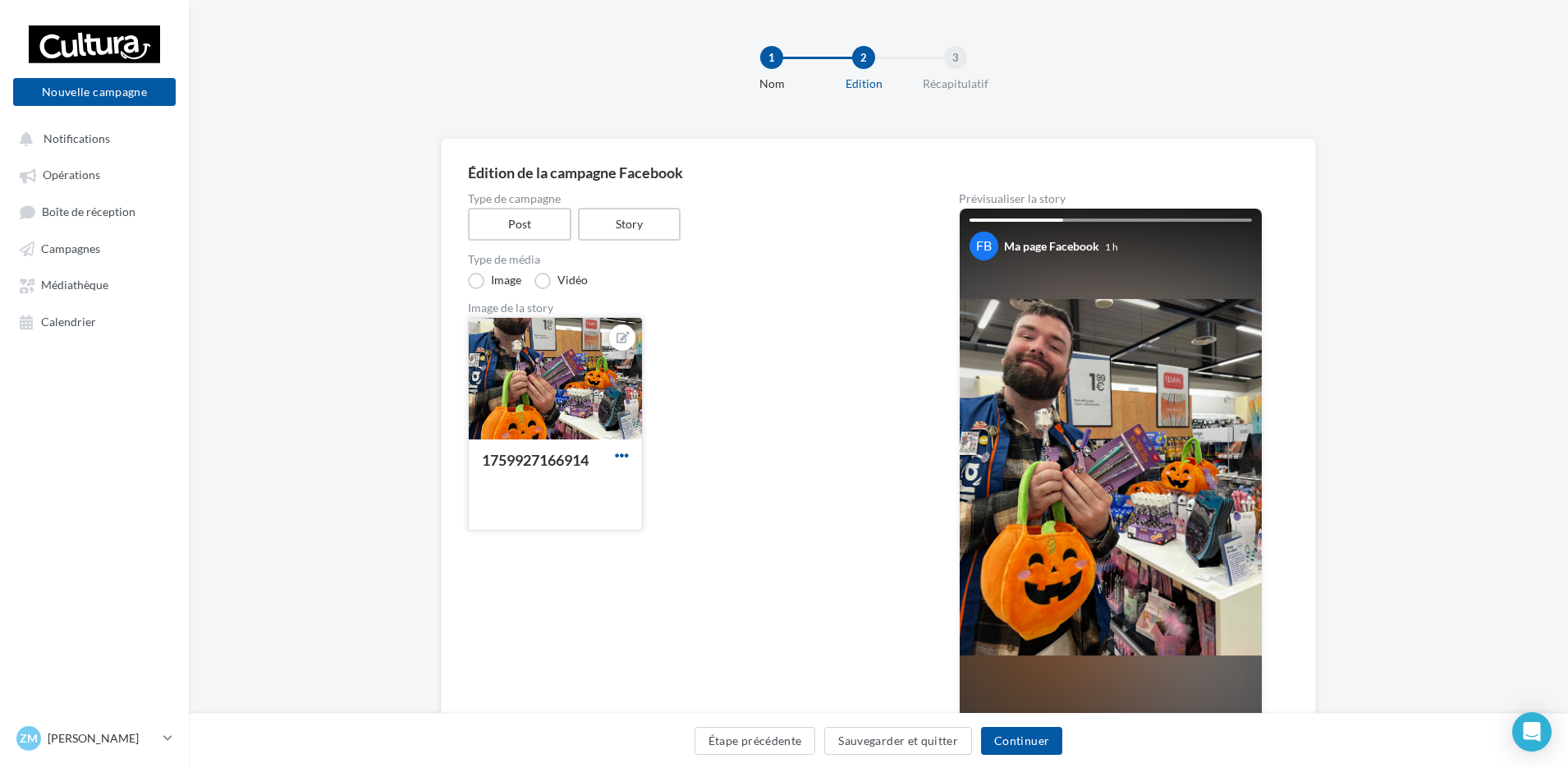
click at [621, 453] on span "button" at bounding box center [622, 455] width 14 height 14
click at [692, 477] on button "Remplacer l'image" at bounding box center [697, 489] width 173 height 43
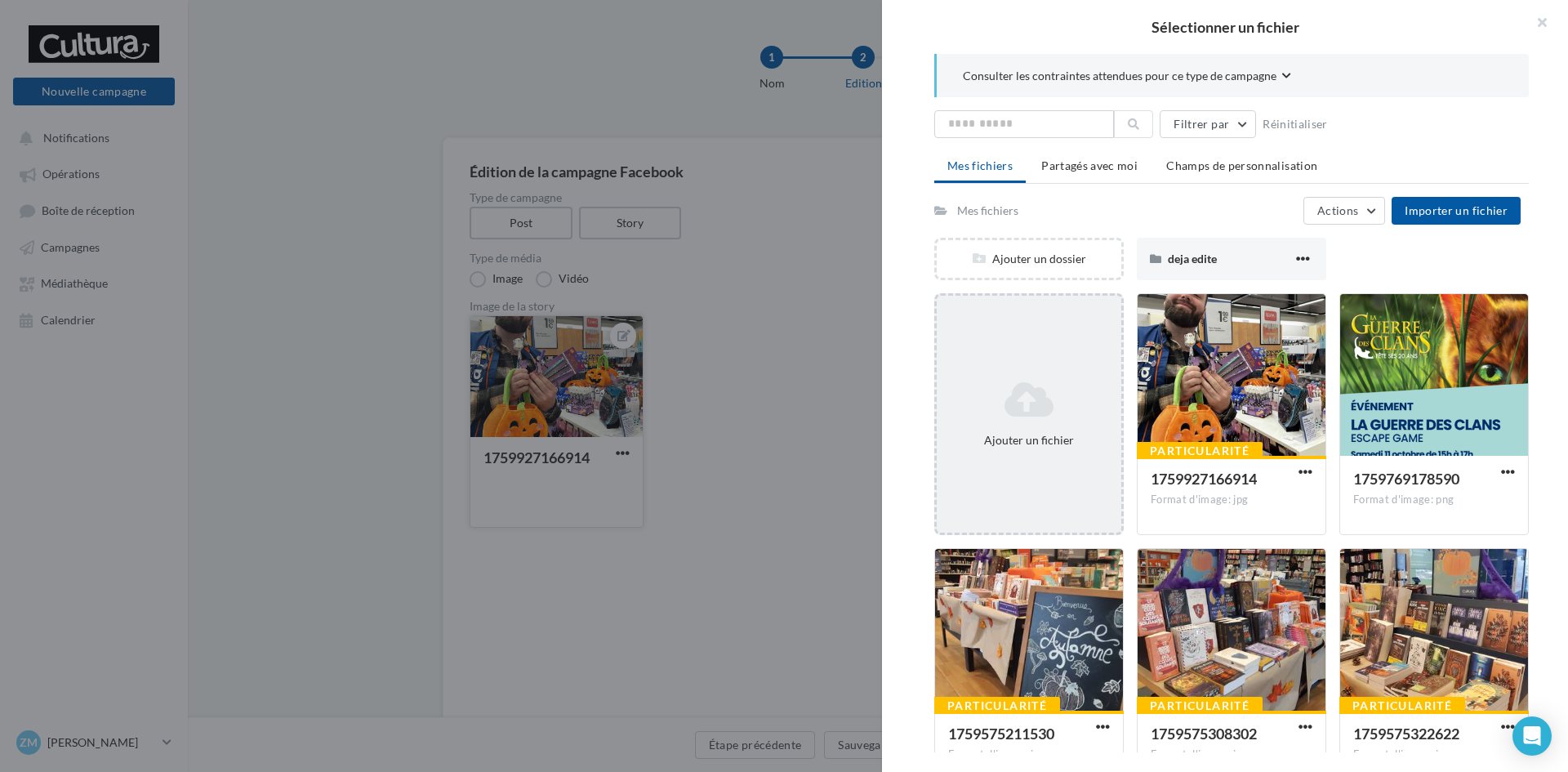
click at [1003, 418] on icon at bounding box center [1029, 399] width 171 height 39
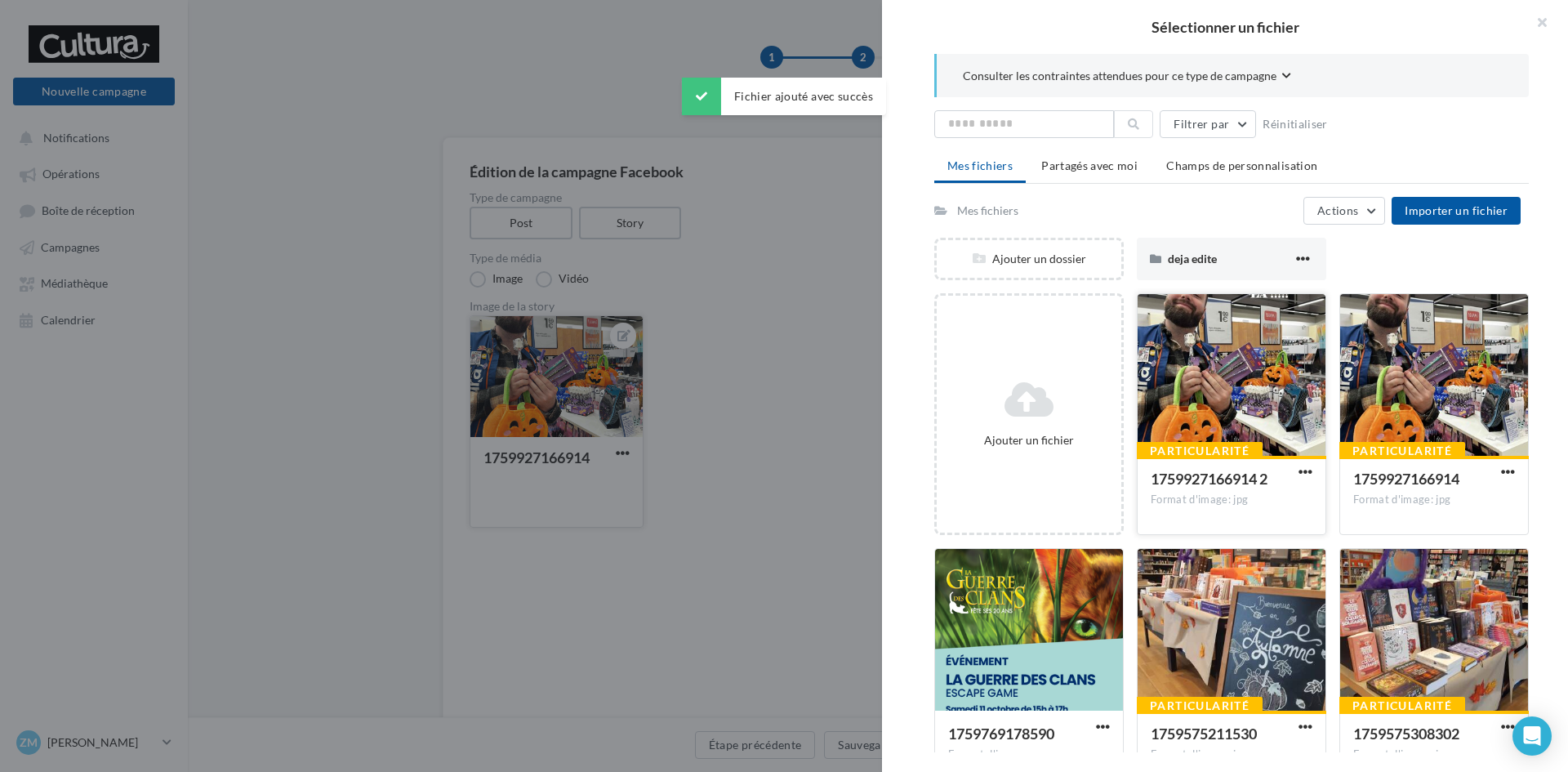
click at [1216, 377] on div at bounding box center [1231, 376] width 188 height 164
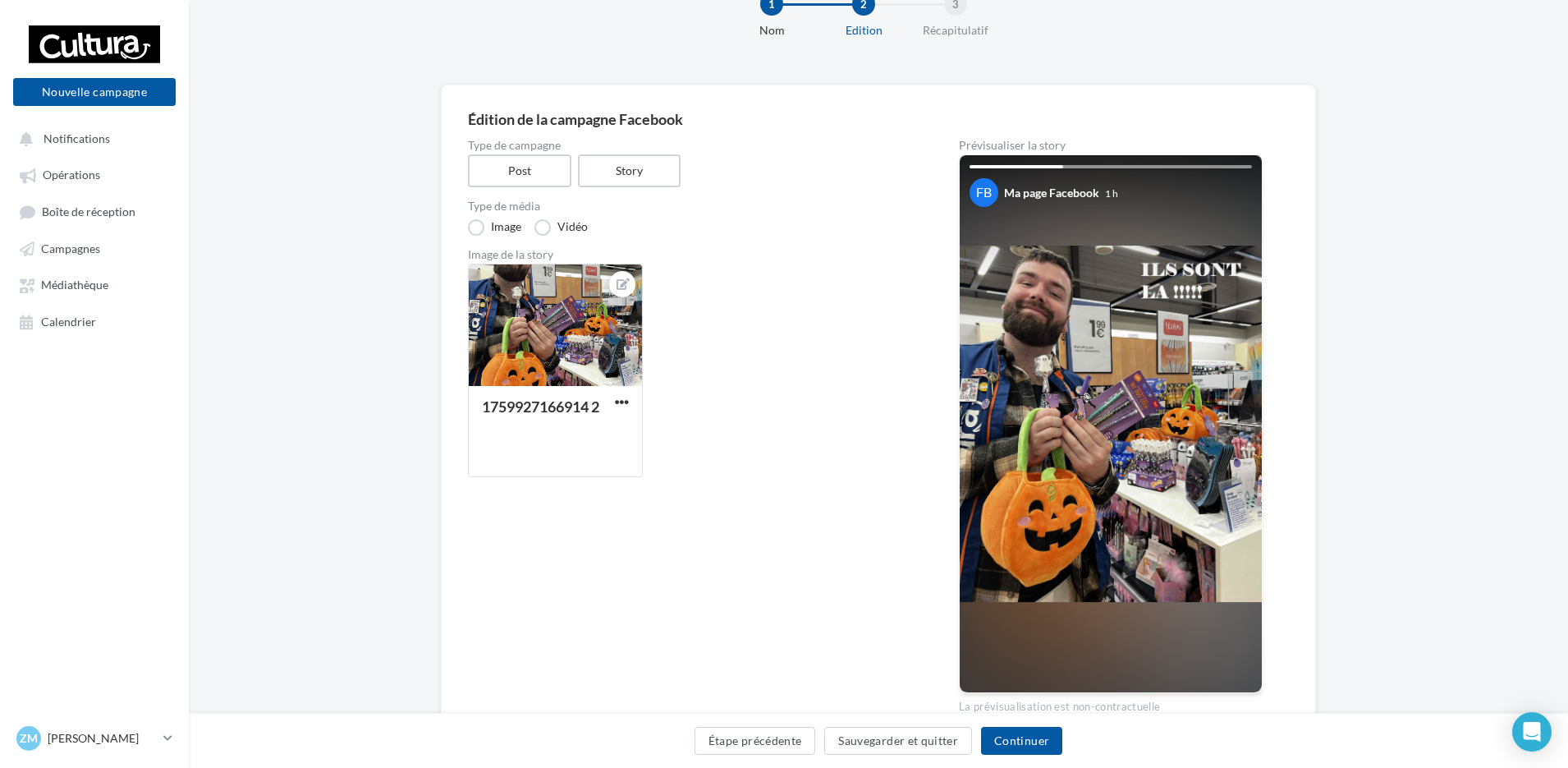
scroll to position [82, 0]
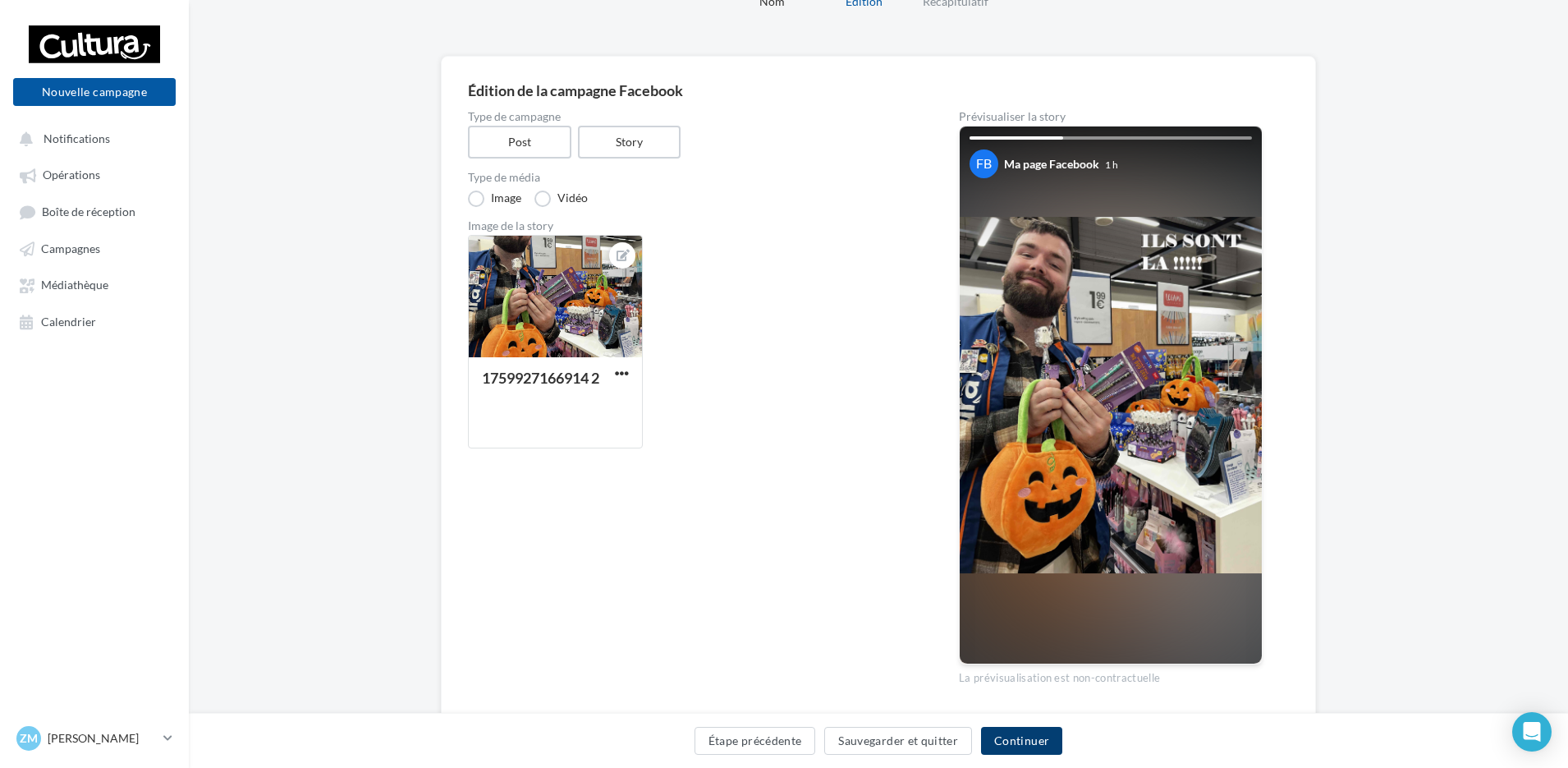
click at [1037, 741] on button "Continuer" at bounding box center [1021, 741] width 81 height 28
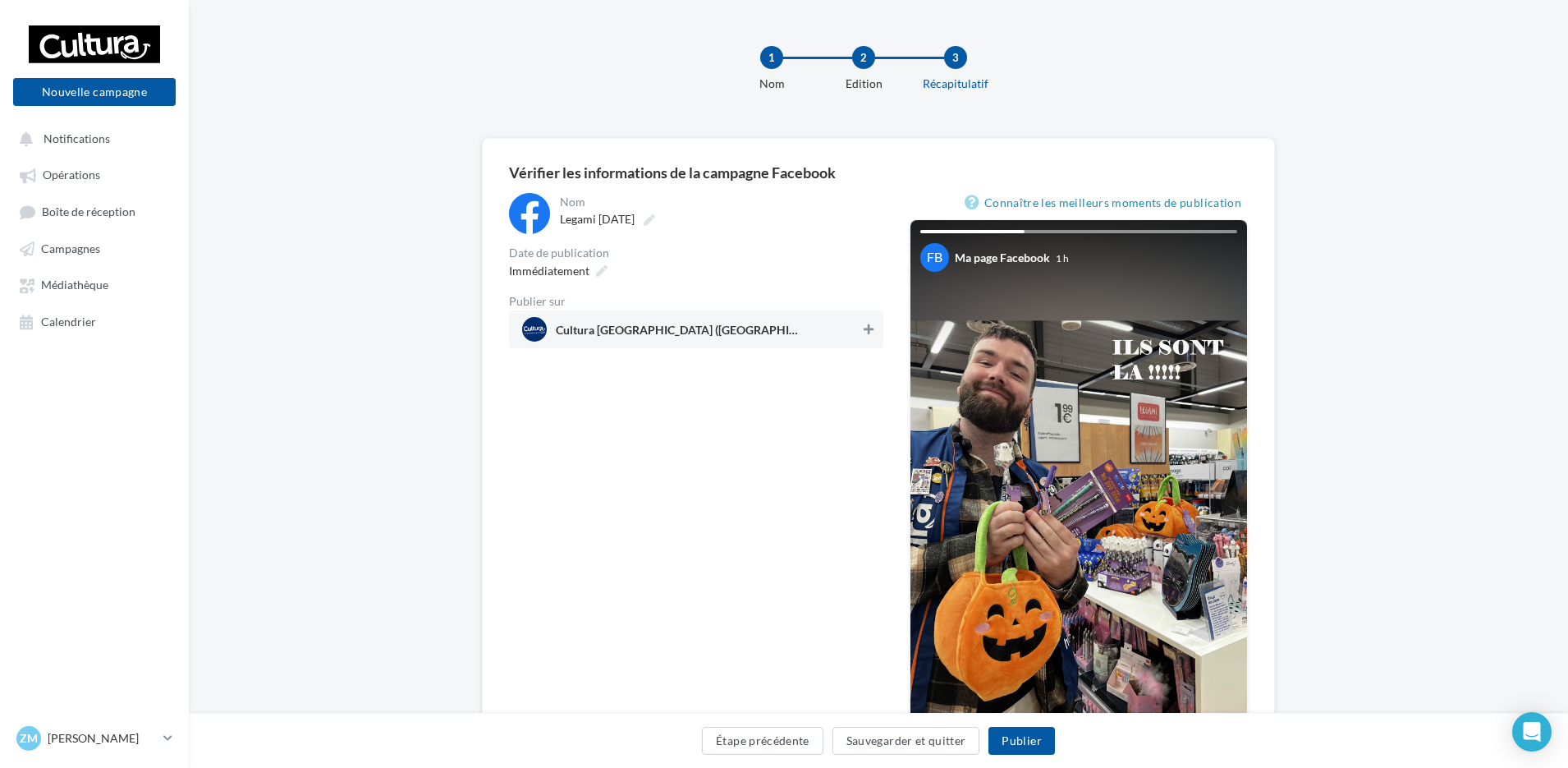
click at [870, 328] on icon at bounding box center [869, 330] width 10 height 12
click at [566, 276] on span "Immédiatement" at bounding box center [549, 270] width 80 height 14
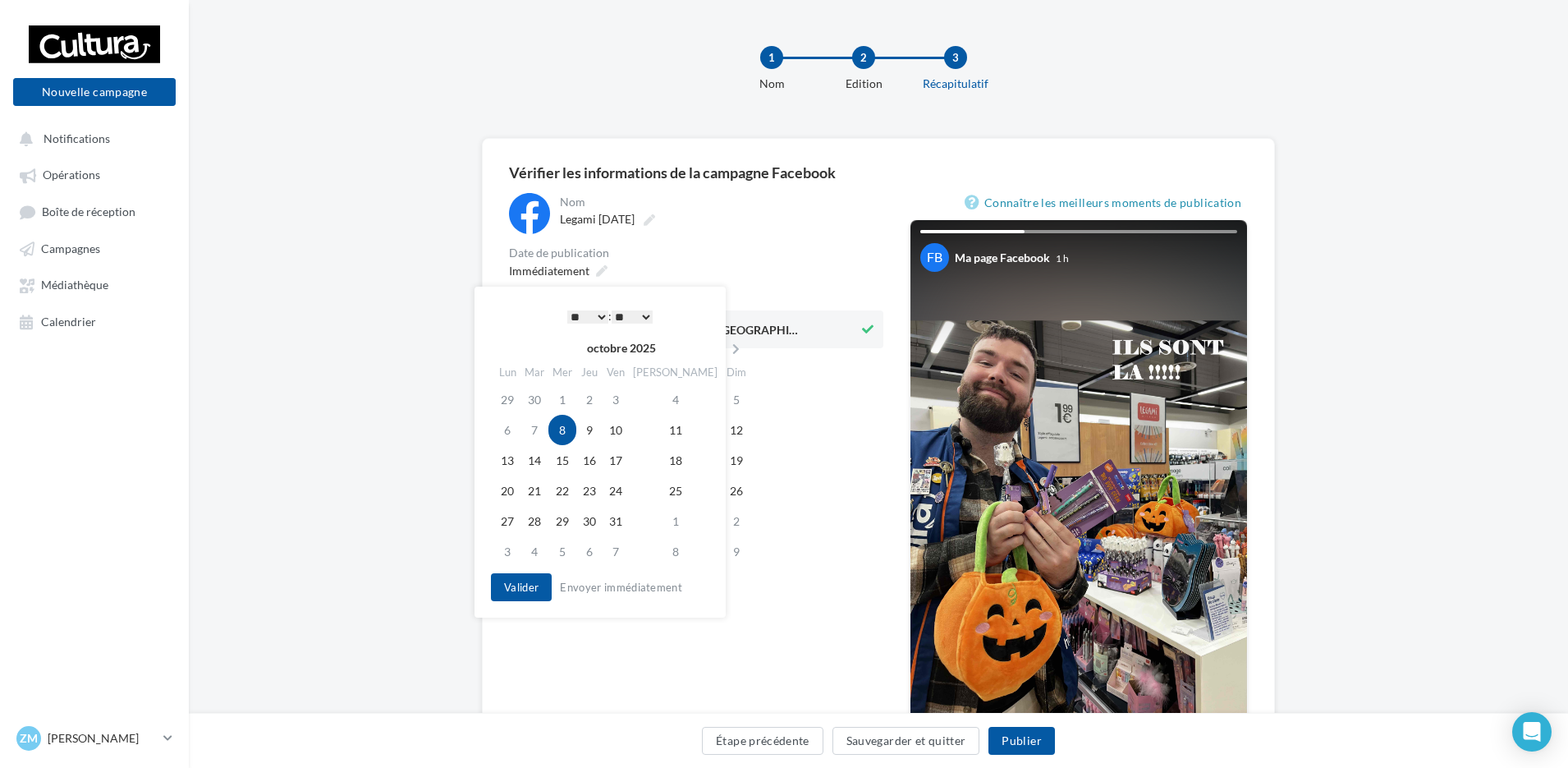
click at [570, 427] on td "8" at bounding box center [562, 429] width 28 height 30
click at [529, 589] on button "Valider" at bounding box center [521, 587] width 61 height 28
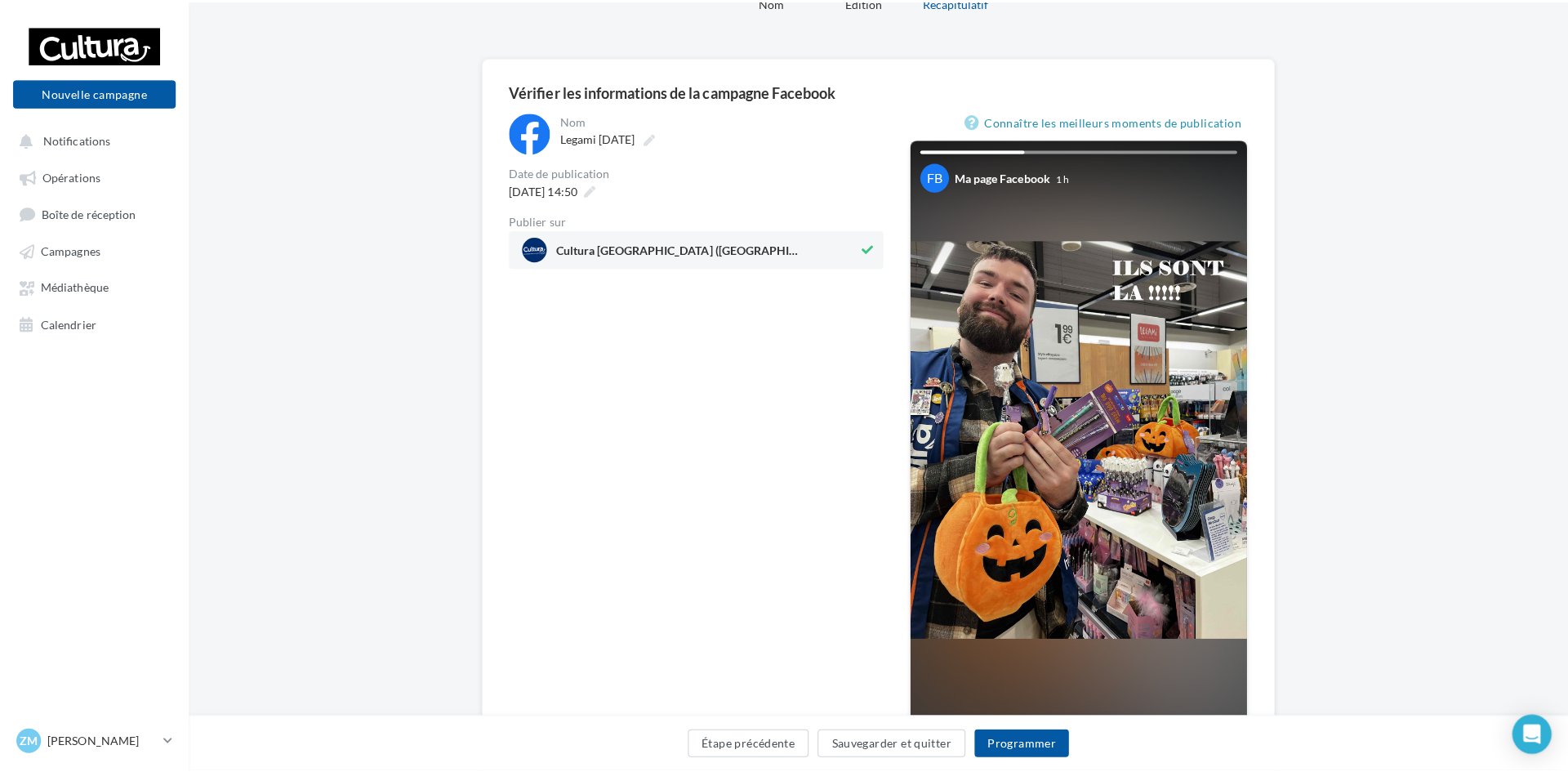
scroll to position [82, 0]
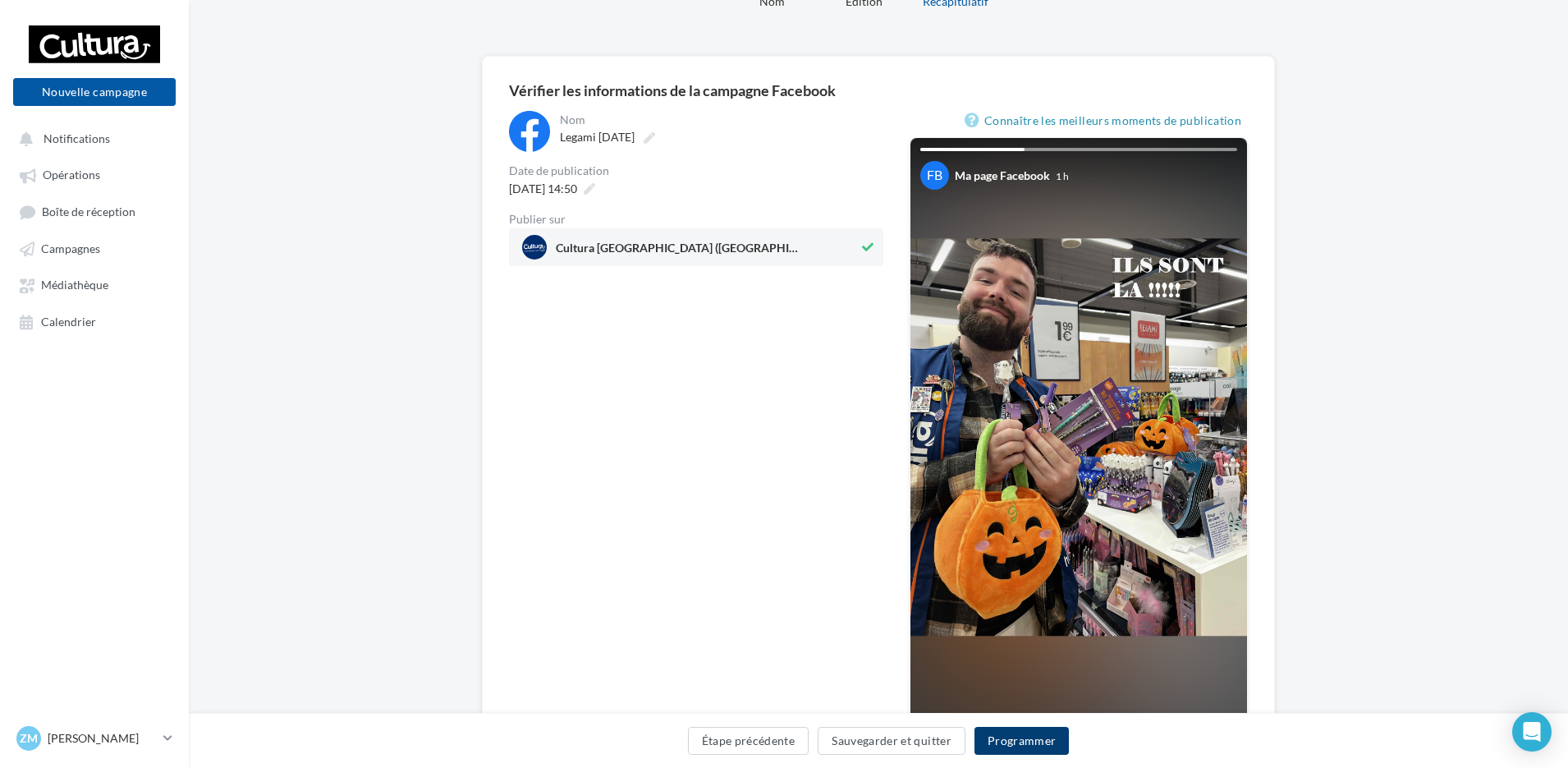
click at [1030, 739] on button "Programmer" at bounding box center [1021, 741] width 95 height 28
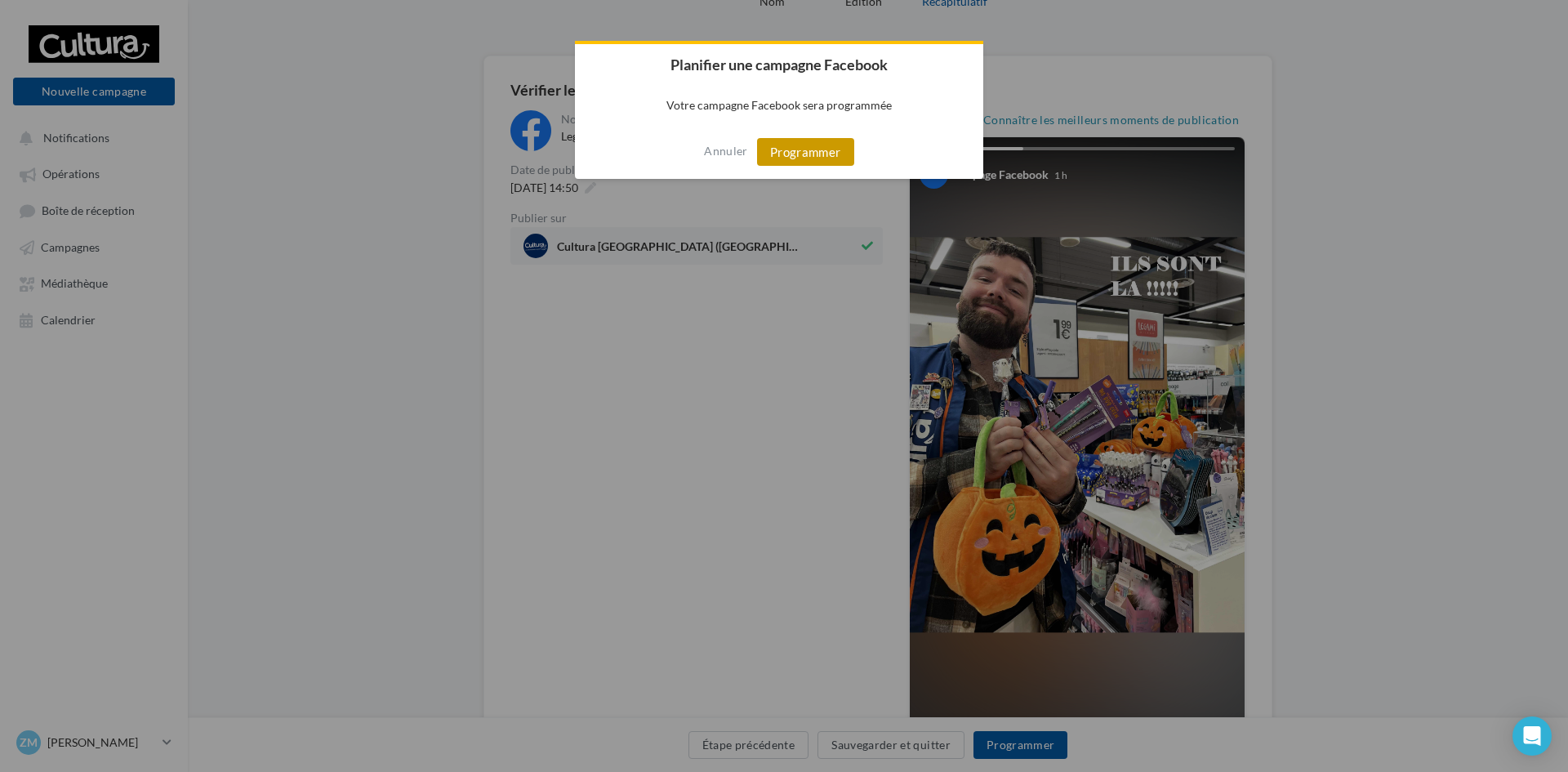
click at [812, 153] on button "Programmer" at bounding box center [806, 152] width 97 height 28
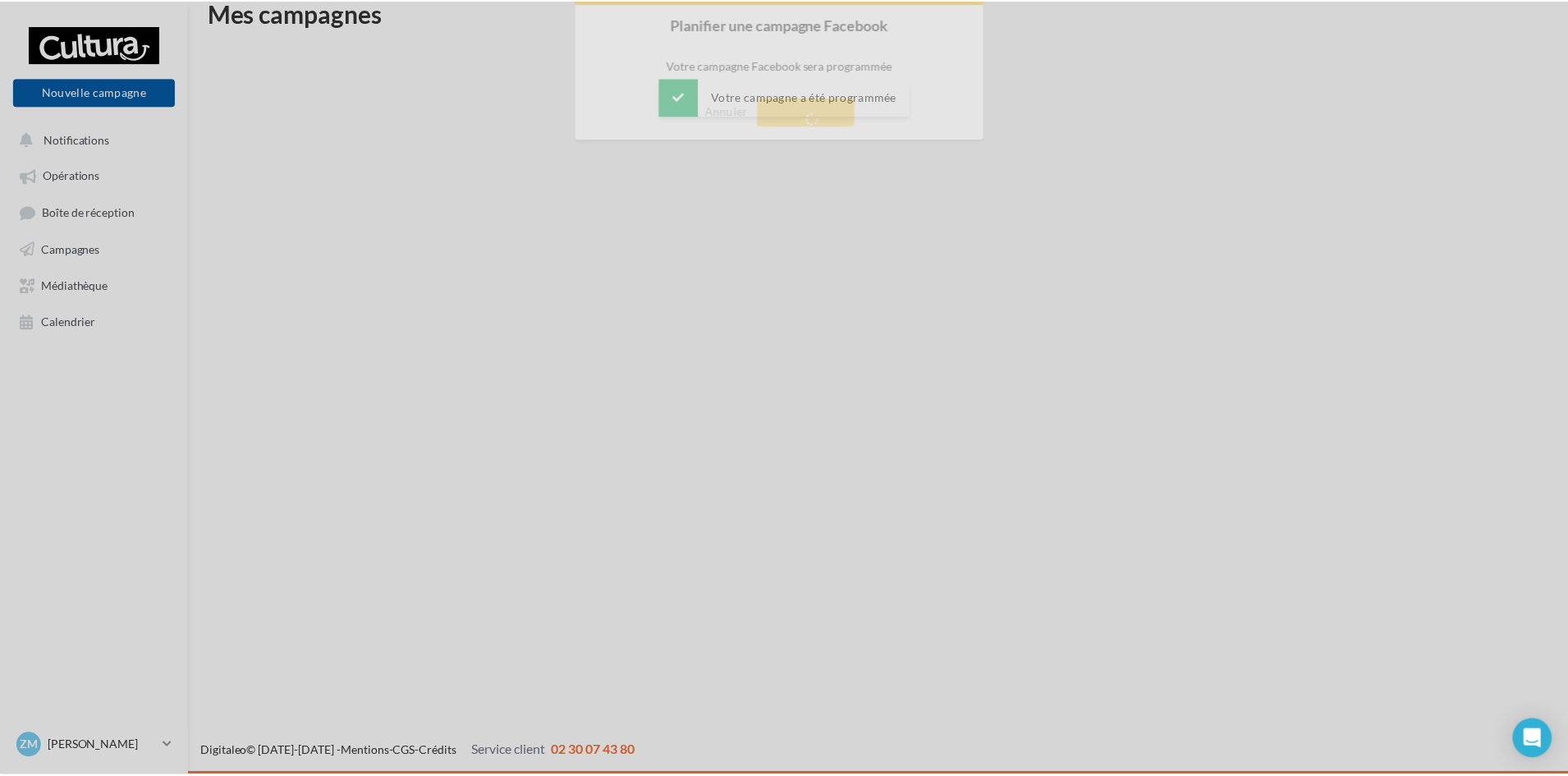
scroll to position [26, 0]
